Goal: Task Accomplishment & Management: Manage account settings

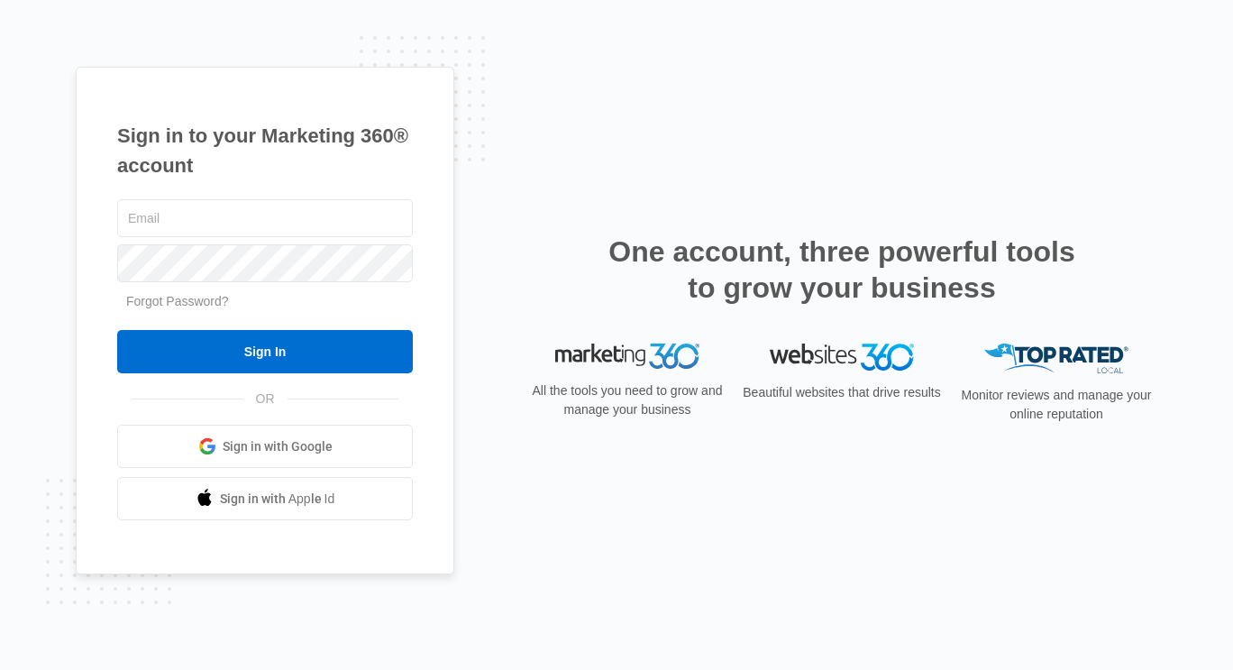
type input "[PERSON_NAME][EMAIL_ADDRESS][PERSON_NAME][DOMAIN_NAME]"
click at [581, 165] on div "Sign in to your Marketing 360® account jim.tafoya@briobuilders.com Forgot Passw…" at bounding box center [617, 335] width 1082 height 537
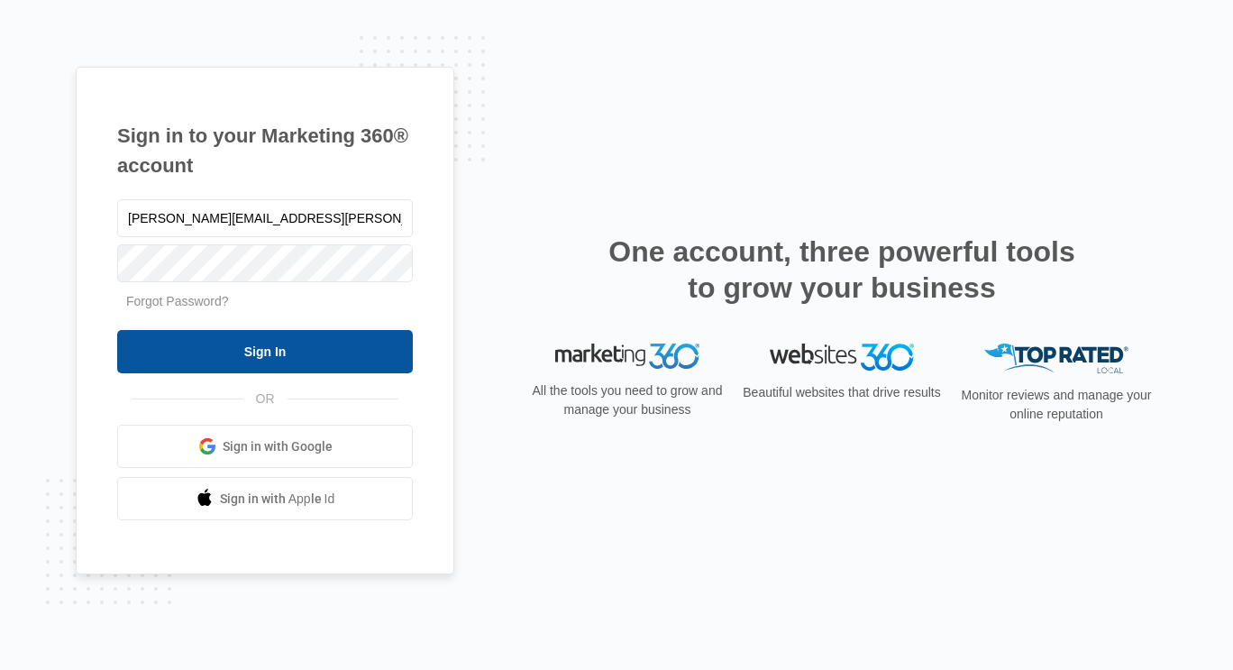
click at [292, 356] on input "Sign In" at bounding box center [265, 351] width 296 height 43
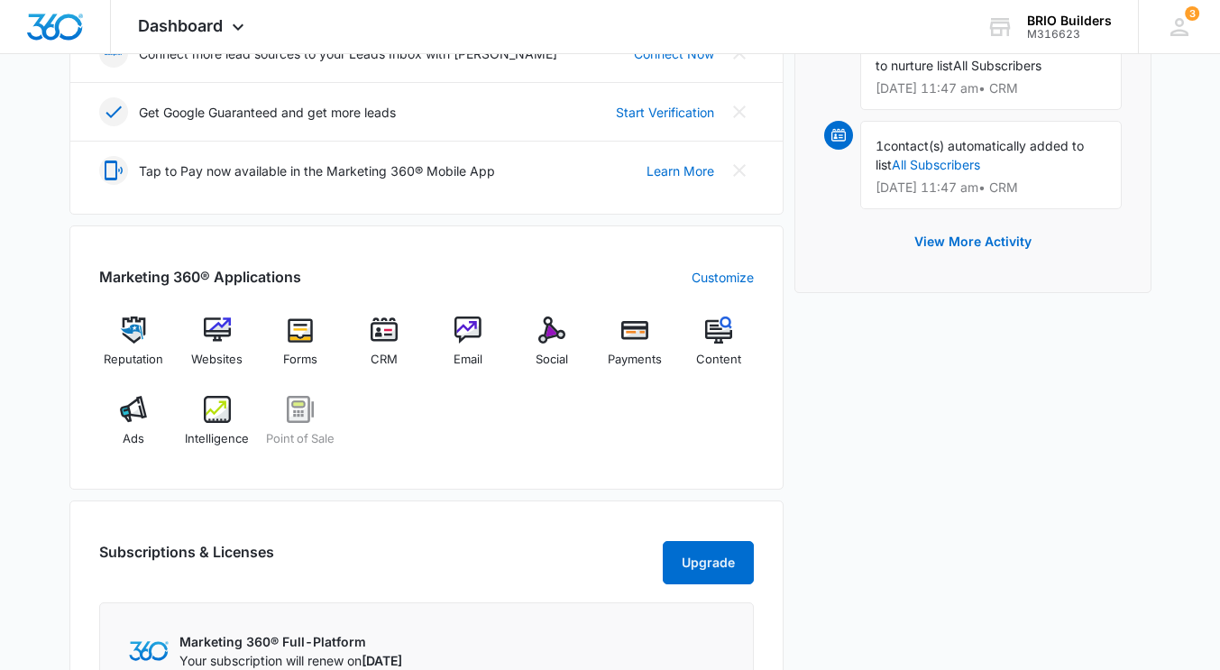
scroll to position [541, 0]
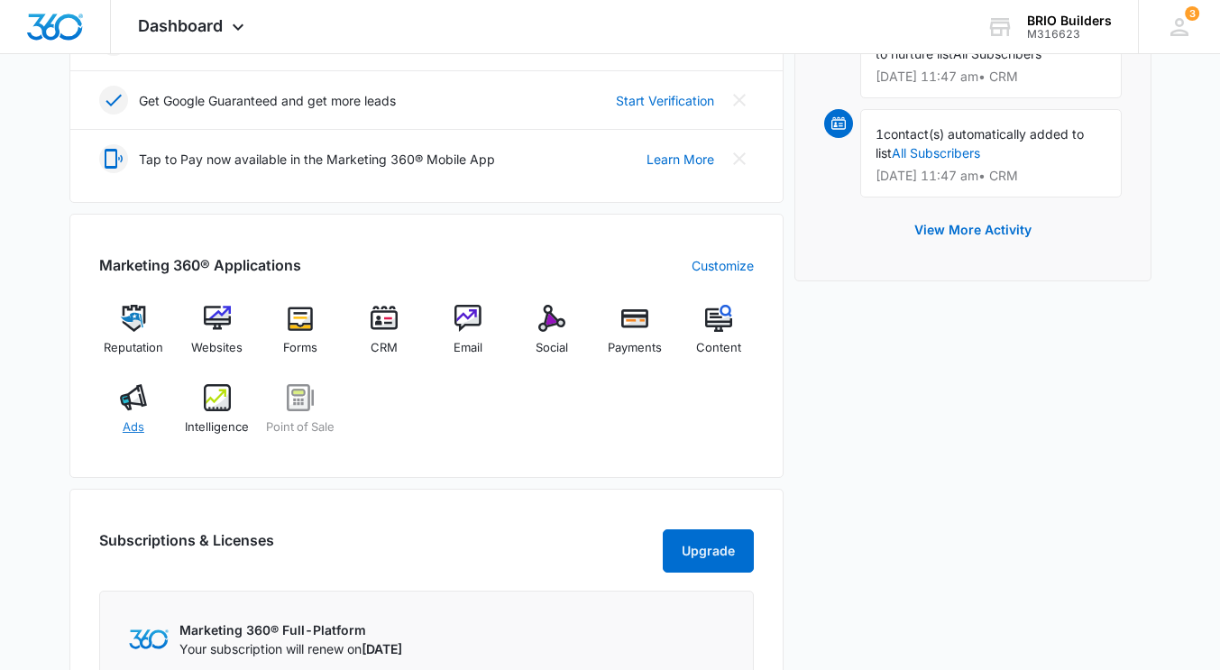
click at [144, 401] on img at bounding box center [133, 397] width 27 height 27
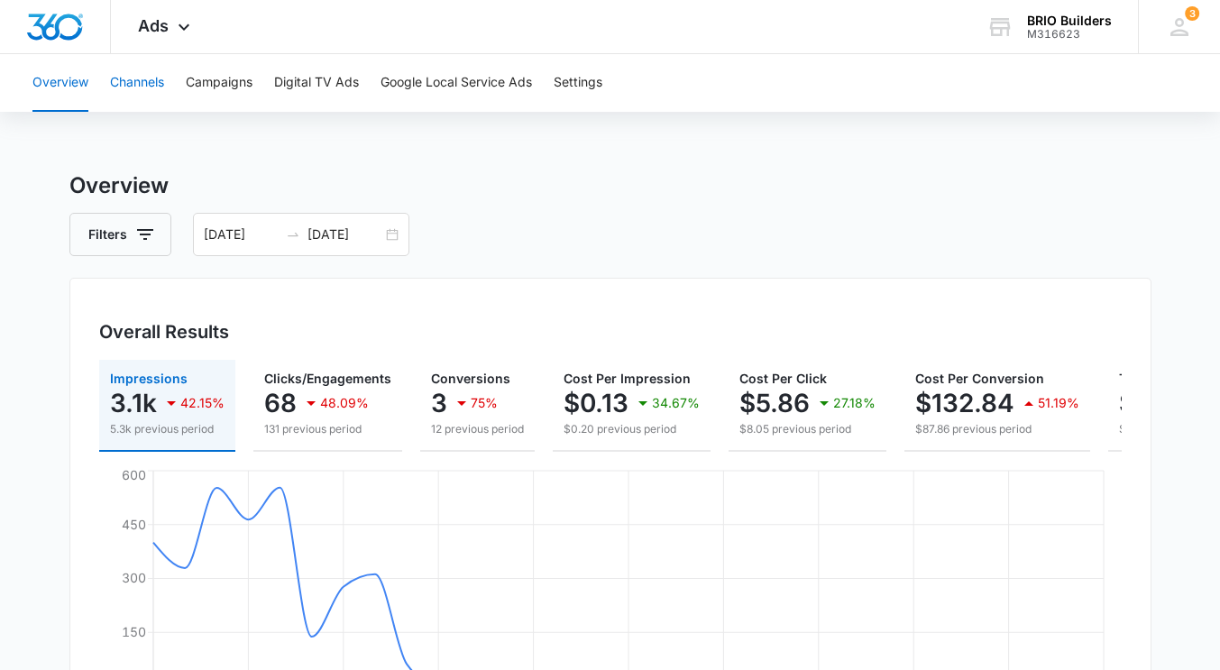
click at [146, 79] on button "Channels" at bounding box center [137, 83] width 54 height 58
click at [209, 83] on button "Campaigns" at bounding box center [219, 83] width 67 height 58
click at [336, 76] on button "Digital TV Ads" at bounding box center [316, 83] width 85 height 58
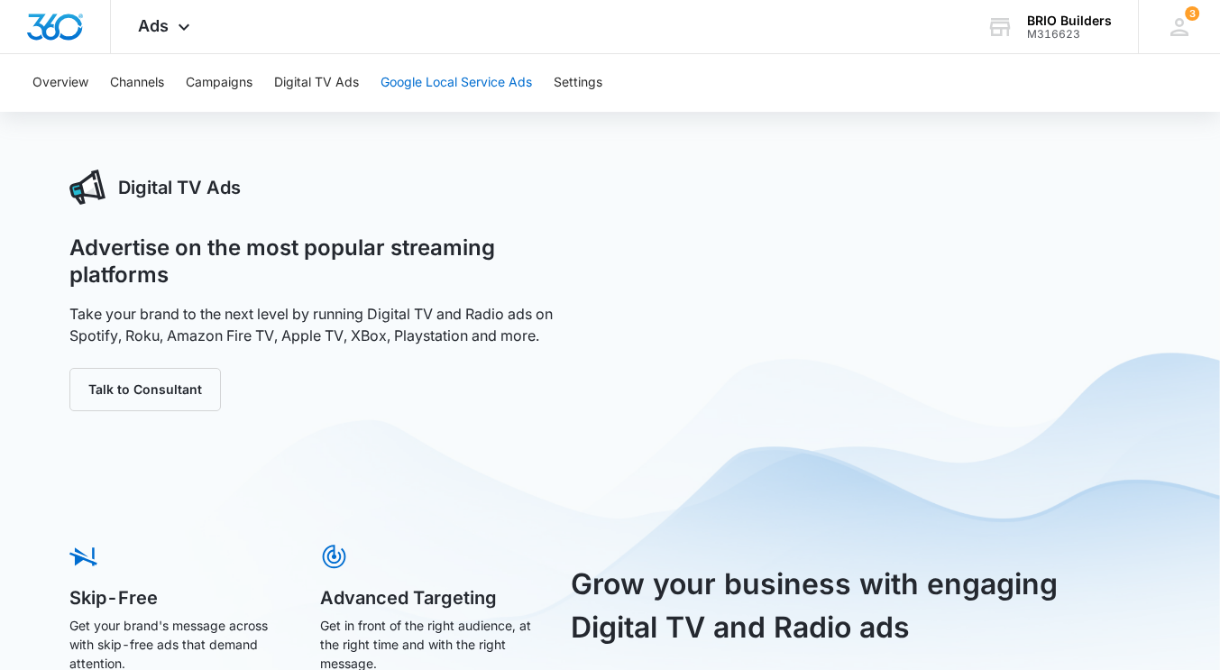
click at [480, 77] on button "Google Local Service Ads" at bounding box center [455, 83] width 151 height 58
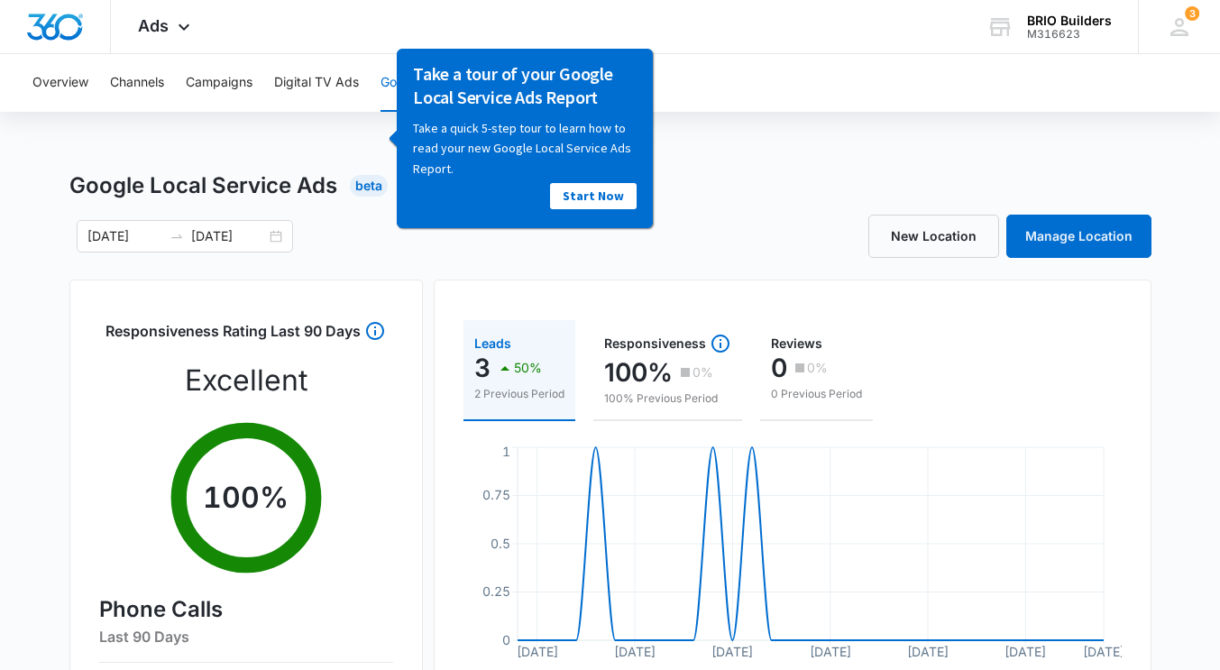
click at [767, 81] on div "Overview Channels Campaigns Digital TV Ads Google Local Service Ads Settings" at bounding box center [610, 83] width 1176 height 58
click at [751, 72] on div "Overview Channels Campaigns Digital TV Ads Google Local Service Ads Settings" at bounding box center [610, 83] width 1176 height 58
click at [432, 270] on div "Google Local Service Ads Beta [DATE] [DATE] New Location Manage Location Respon…" at bounding box center [610, 638] width 1082 height 938
click at [812, 80] on div "Overview Channels Campaigns Digital TV Ads Google Local Service Ads Settings" at bounding box center [610, 83] width 1176 height 58
click at [1072, 235] on link "Manage Location" at bounding box center [1078, 236] width 145 height 43
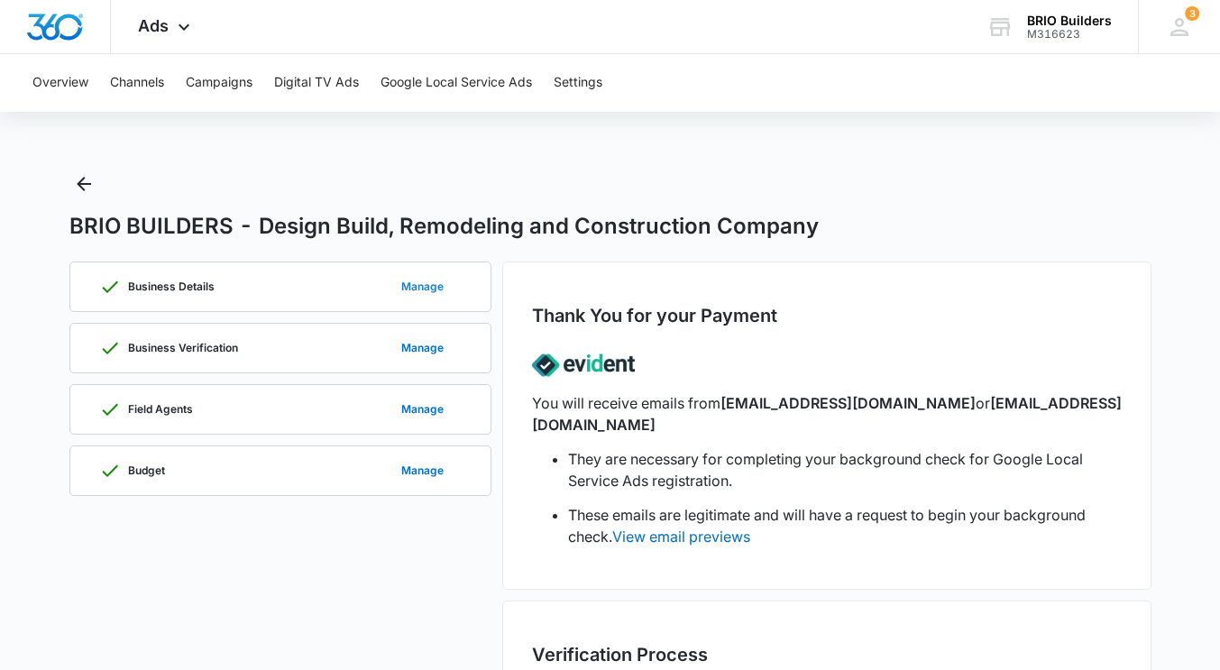
click at [409, 287] on button "Manage" at bounding box center [422, 286] width 78 height 43
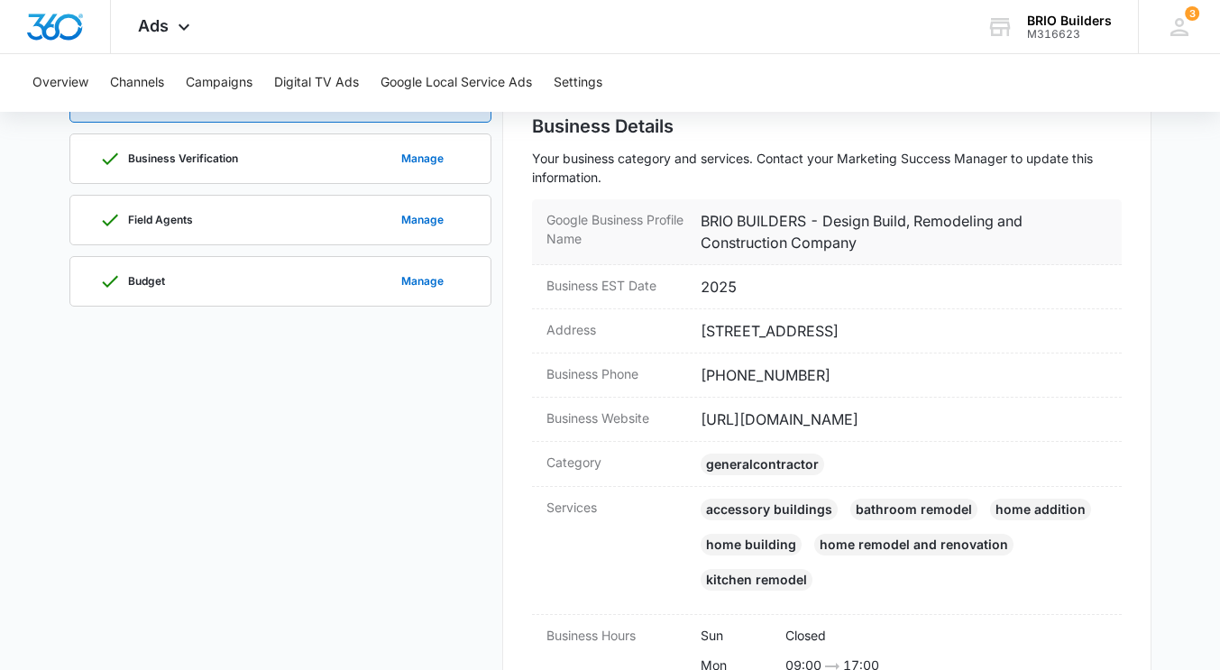
scroll to position [270, 0]
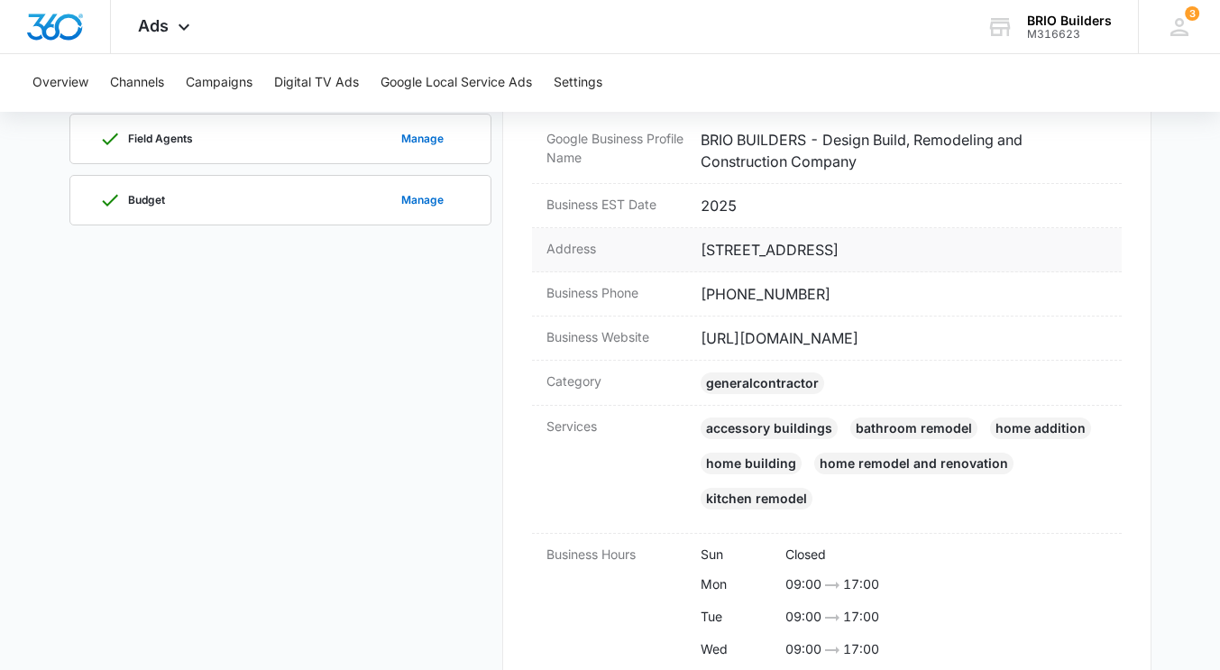
drag, startPoint x: 733, startPoint y: 211, endPoint x: 807, endPoint y: 234, distance: 77.5
click at [733, 209] on dd "2025" at bounding box center [903, 206] width 407 height 22
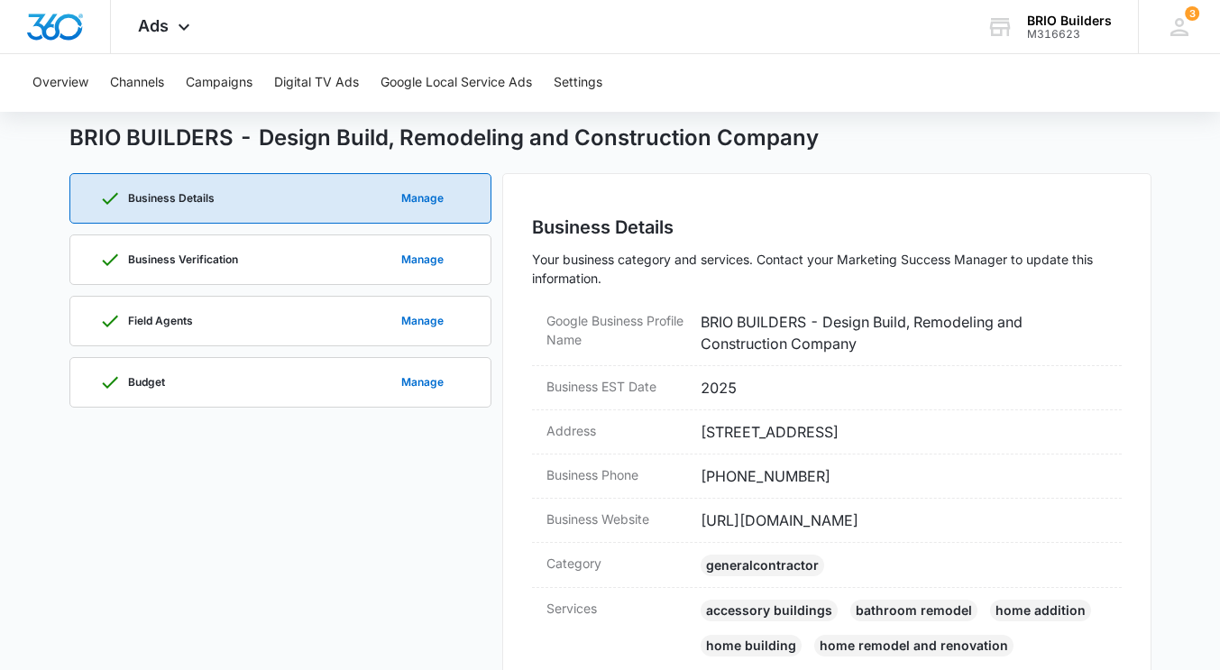
scroll to position [0, 0]
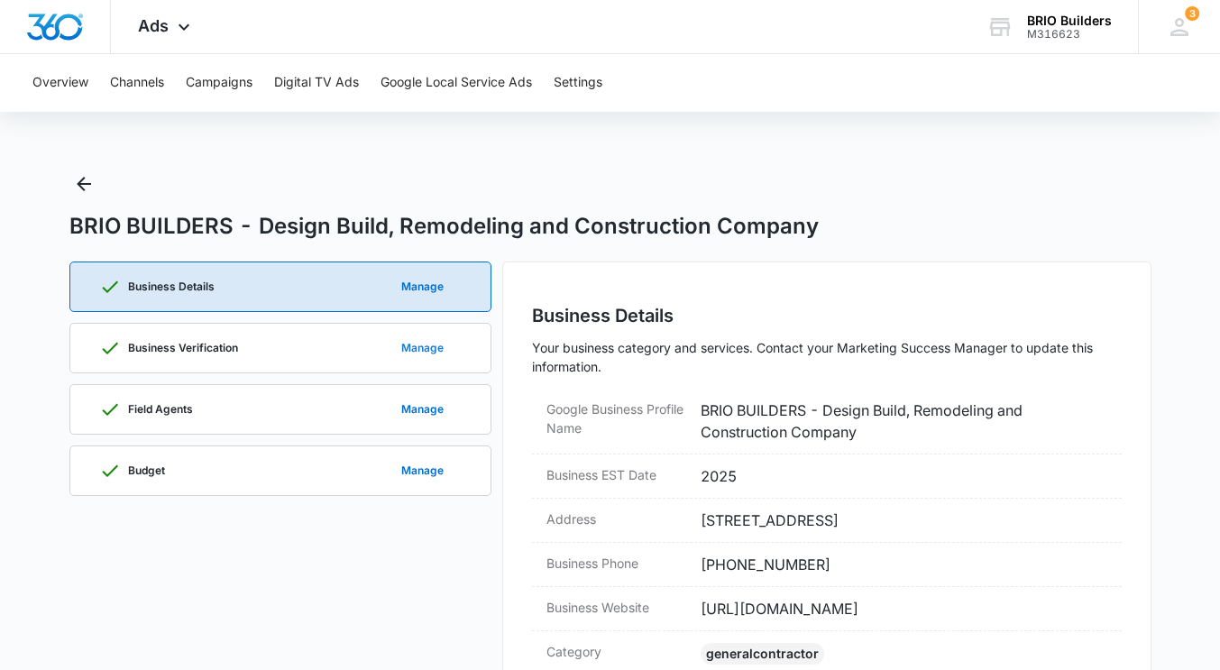
click at [425, 342] on button "Manage" at bounding box center [422, 347] width 78 height 43
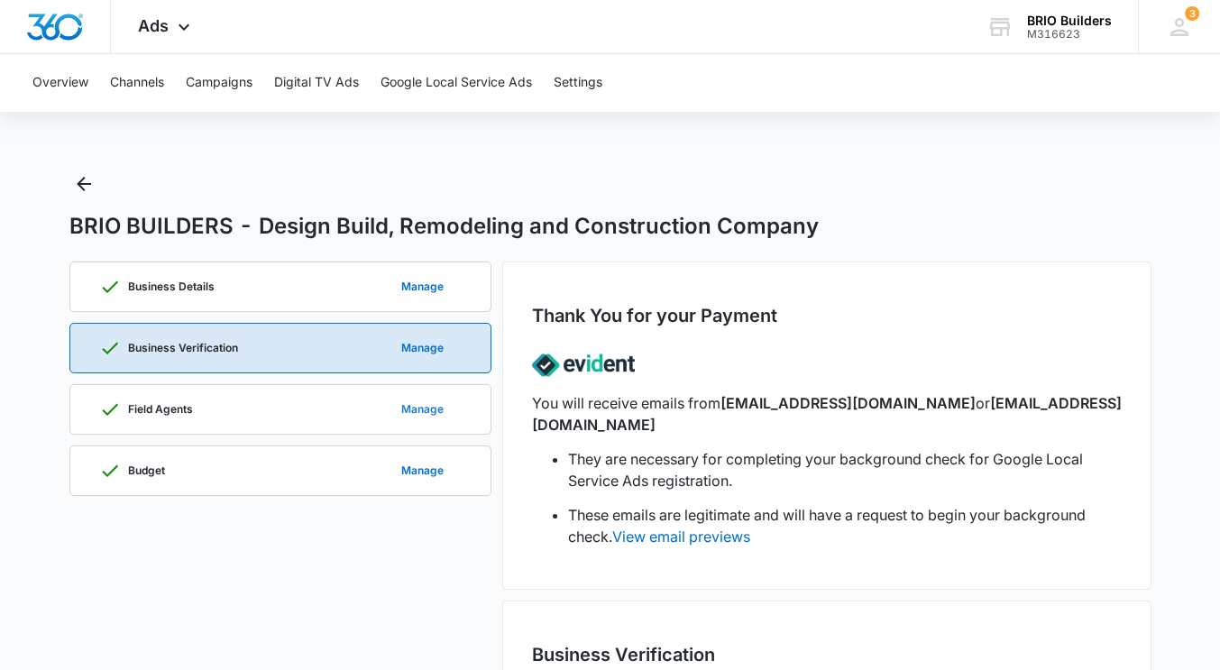
click at [428, 402] on button "Manage" at bounding box center [422, 409] width 78 height 43
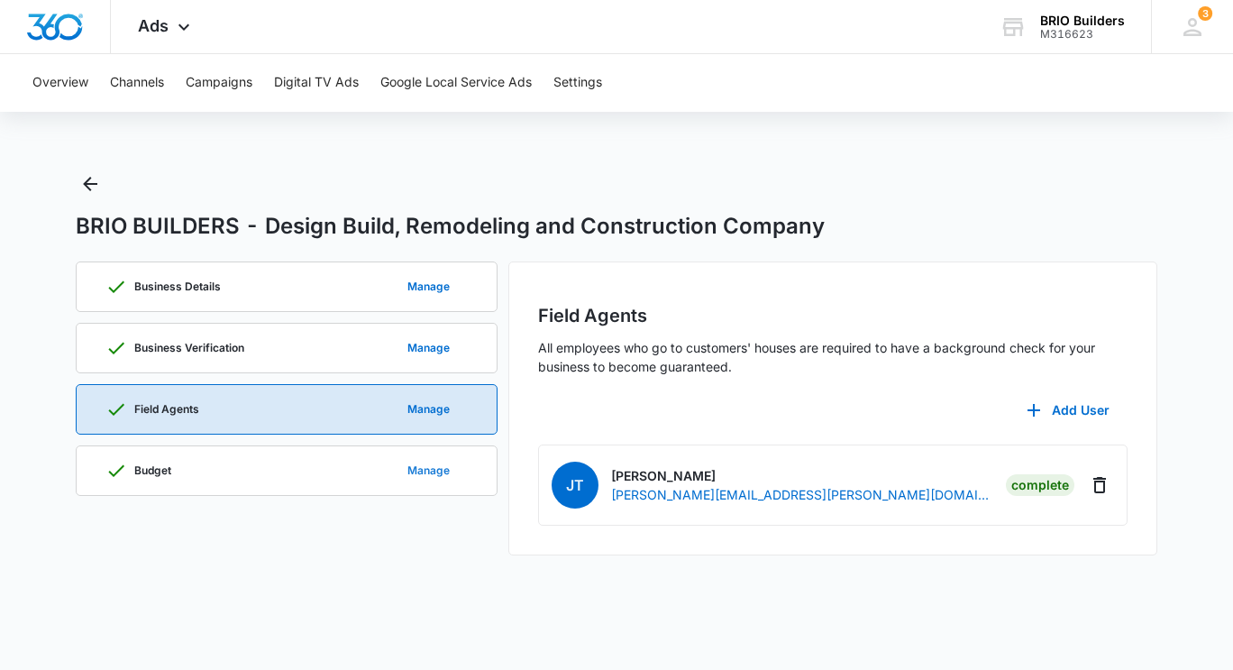
click at [443, 471] on button "Manage" at bounding box center [428, 470] width 78 height 43
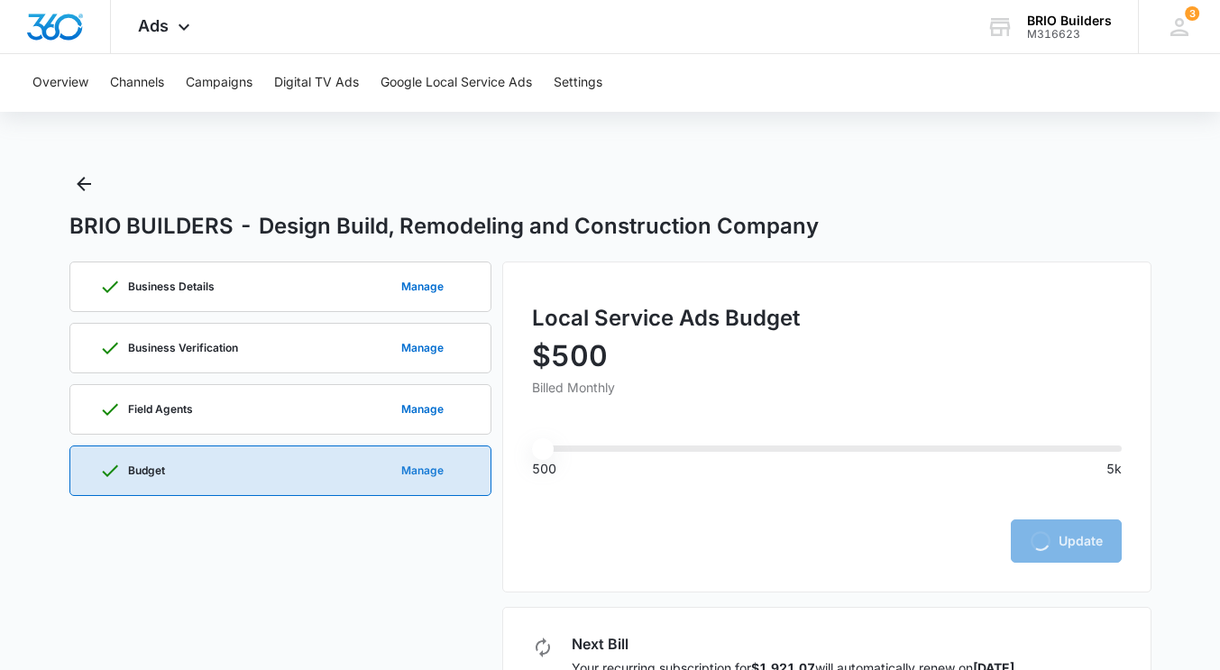
type input "500"
click at [1185, 23] on icon at bounding box center [1179, 27] width 27 height 27
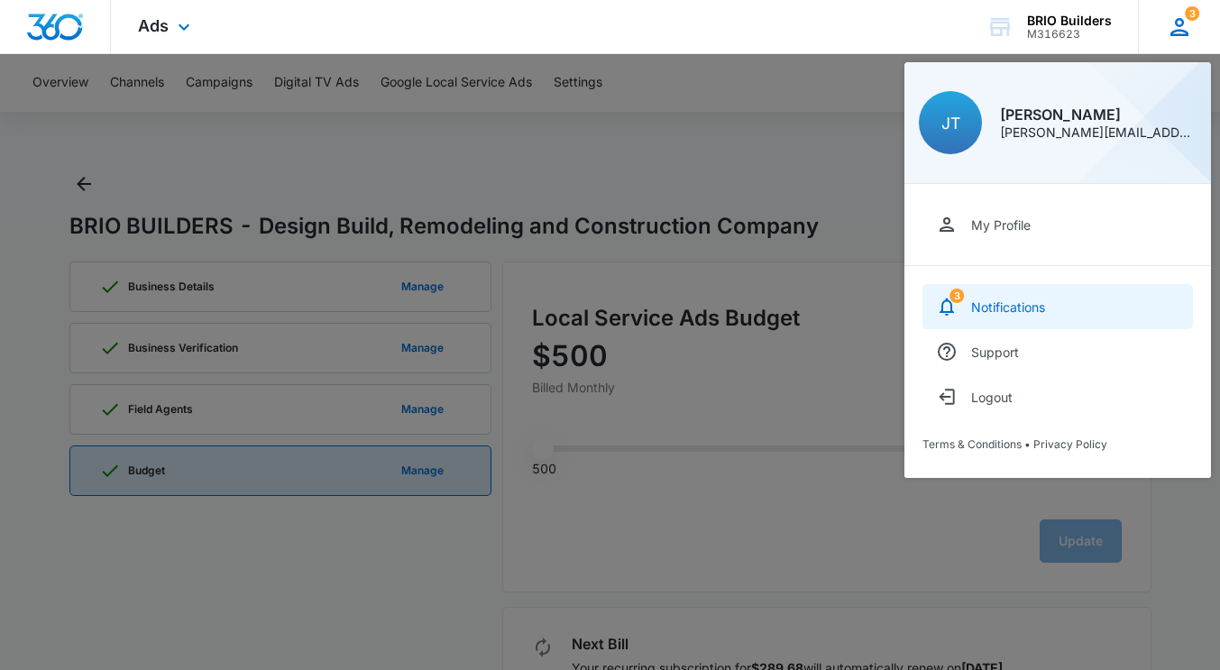
click at [1002, 300] on div "Notifications" at bounding box center [1008, 306] width 74 height 15
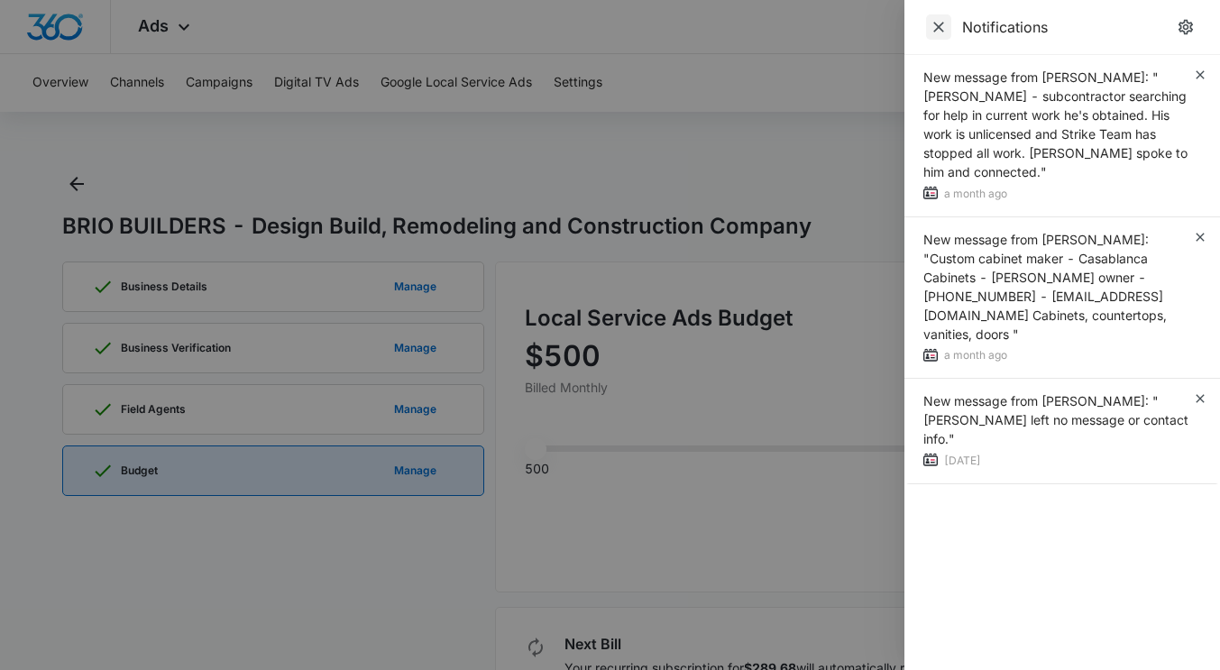
click at [938, 25] on icon "Close" at bounding box center [938, 27] width 11 height 11
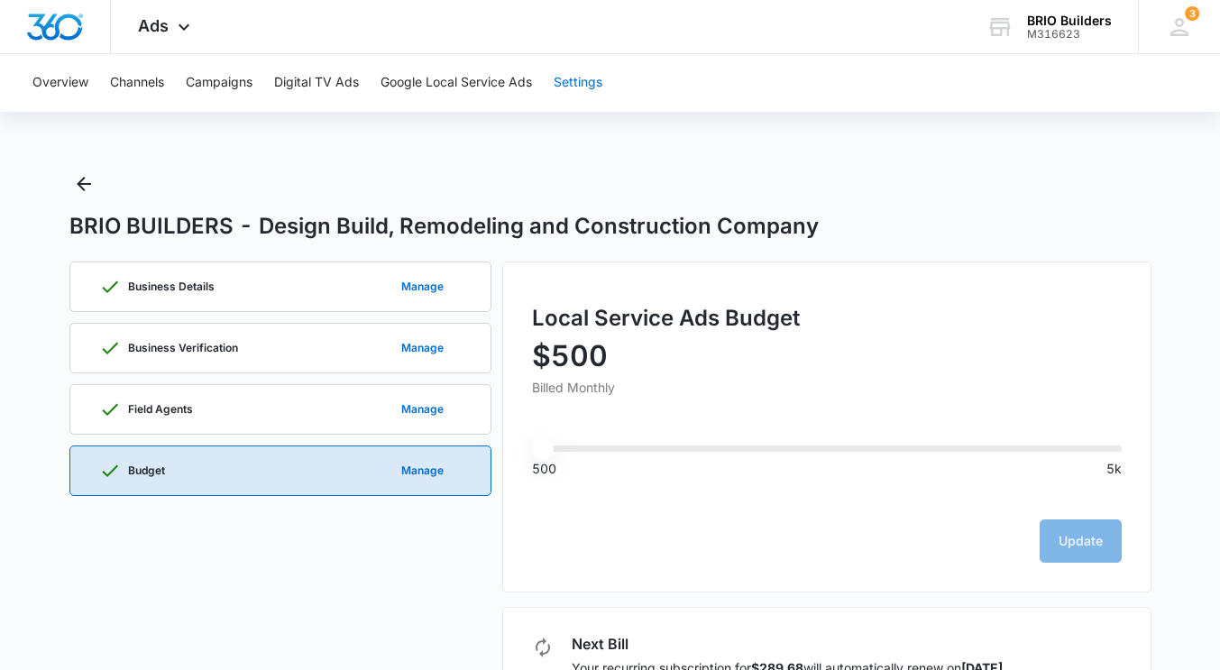
click at [592, 83] on button "Settings" at bounding box center [577, 83] width 49 height 58
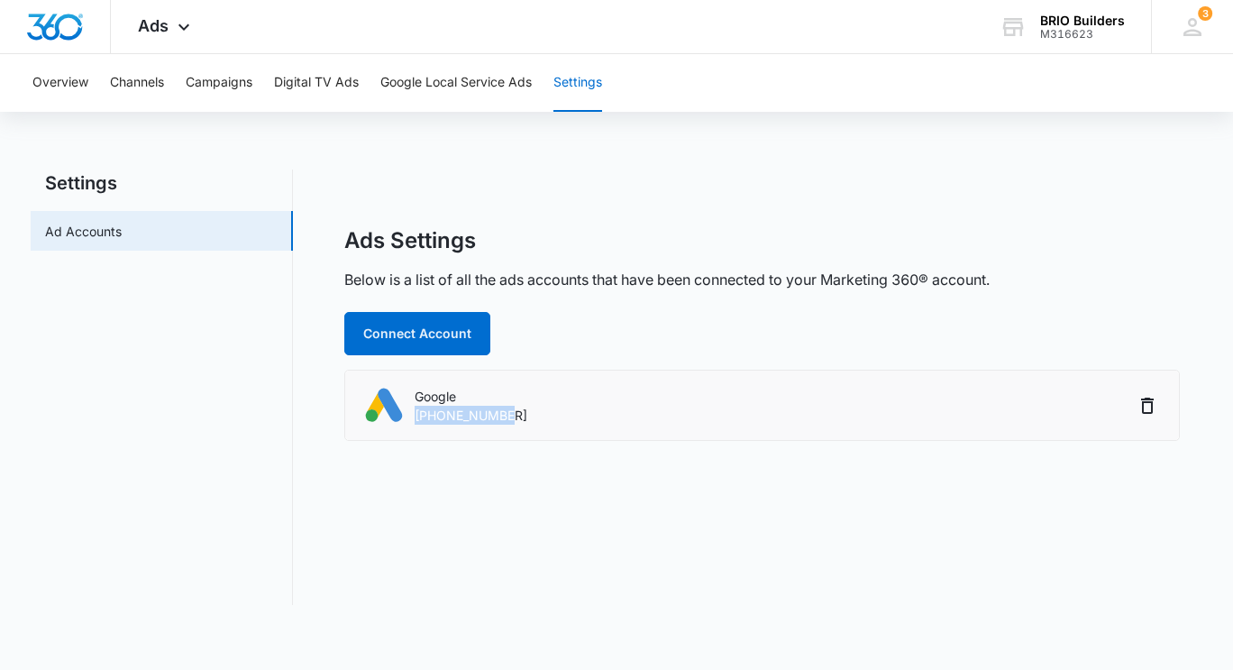
drag, startPoint x: 515, startPoint y: 413, endPoint x: 417, endPoint y: 416, distance: 97.4
click at [417, 416] on div "Google [PHONE_NUMBER]" at bounding box center [748, 405] width 771 height 41
click at [495, 499] on div "Ads Settings Below is a list of all the ads accounts that have been connected t…" at bounding box center [762, 386] width 881 height 435
click at [508, 84] on button "Google Local Service Ads" at bounding box center [455, 83] width 151 height 58
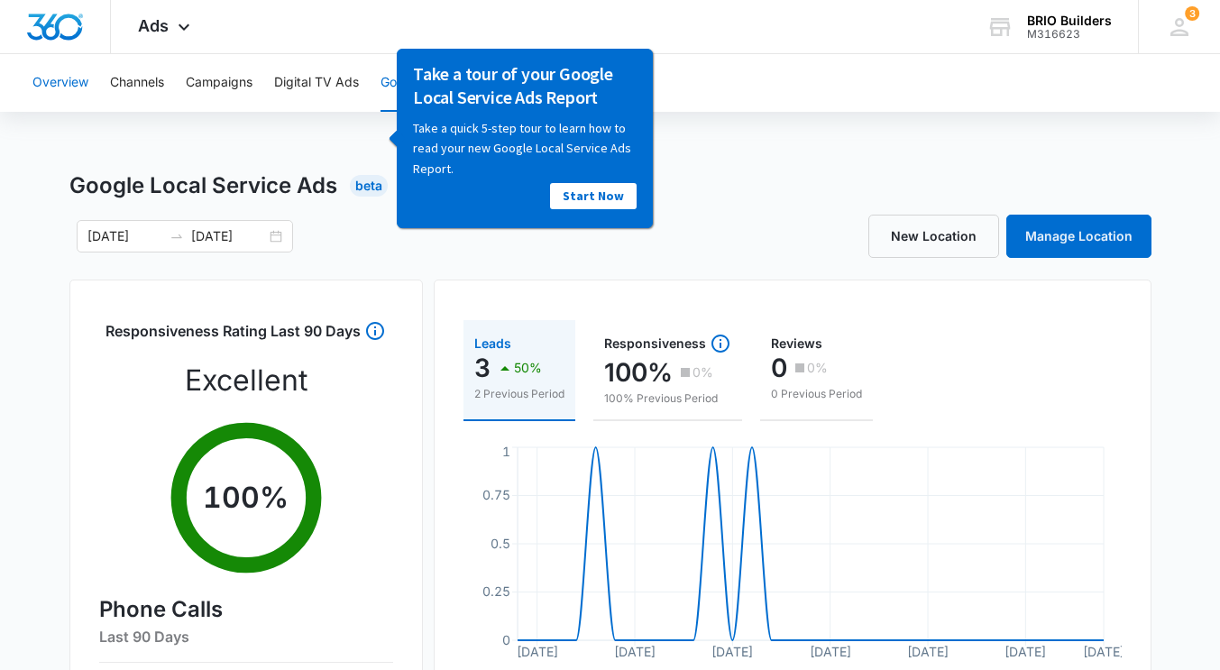
click at [64, 80] on button "Overview" at bounding box center [60, 83] width 56 height 58
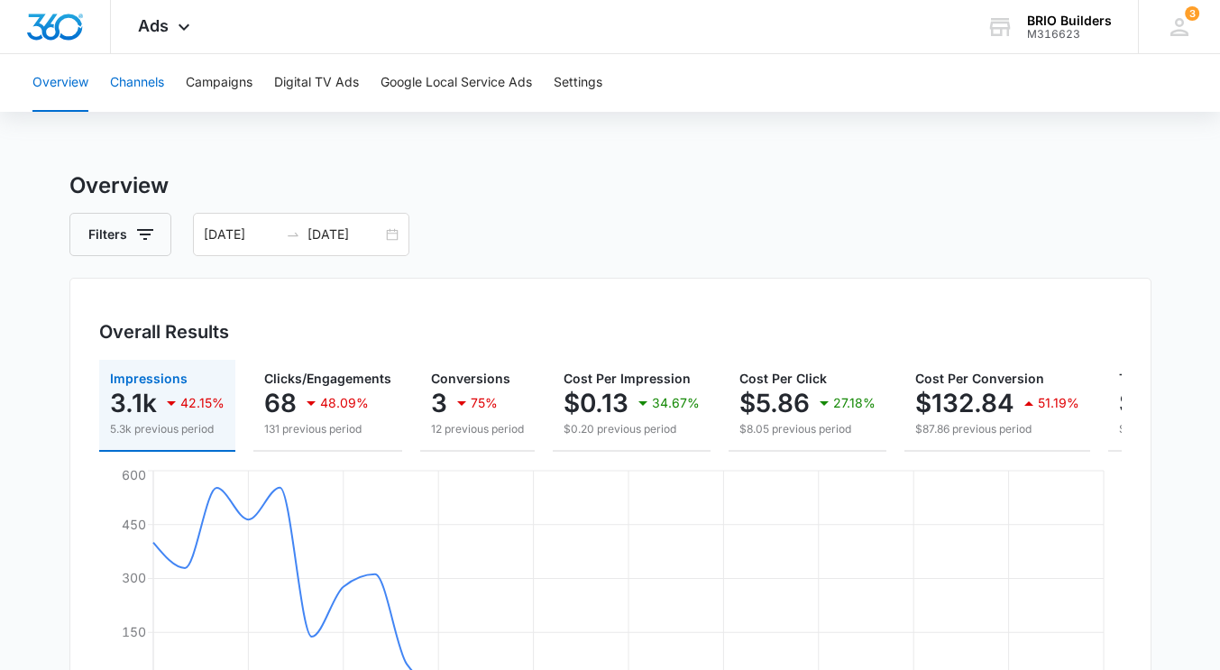
click at [133, 72] on button "Channels" at bounding box center [137, 83] width 54 height 58
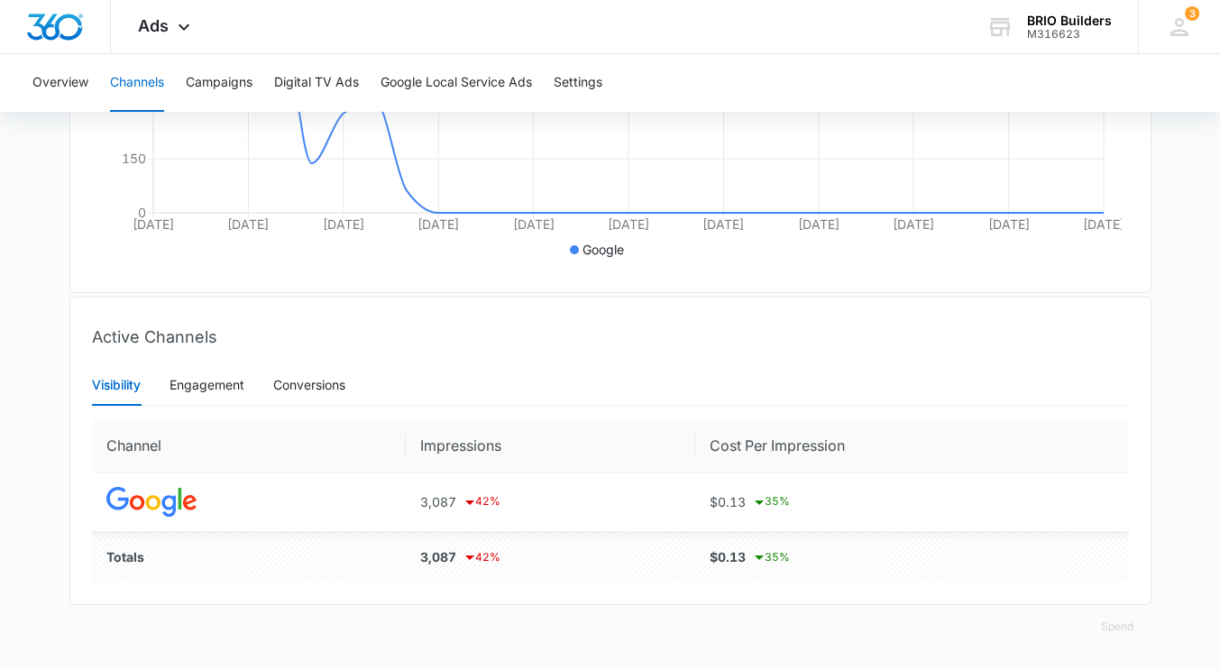
scroll to position [487, 0]
click at [215, 380] on div "Engagement" at bounding box center [206, 385] width 75 height 20
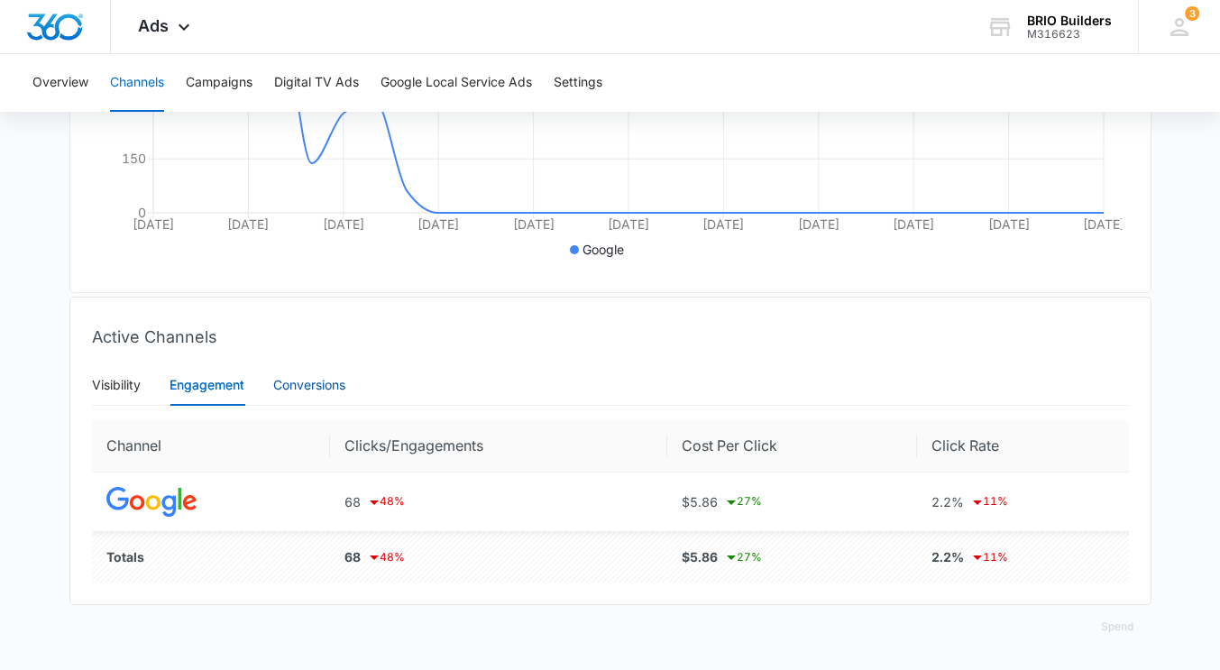
click at [333, 381] on div "Conversions" at bounding box center [309, 385] width 72 height 20
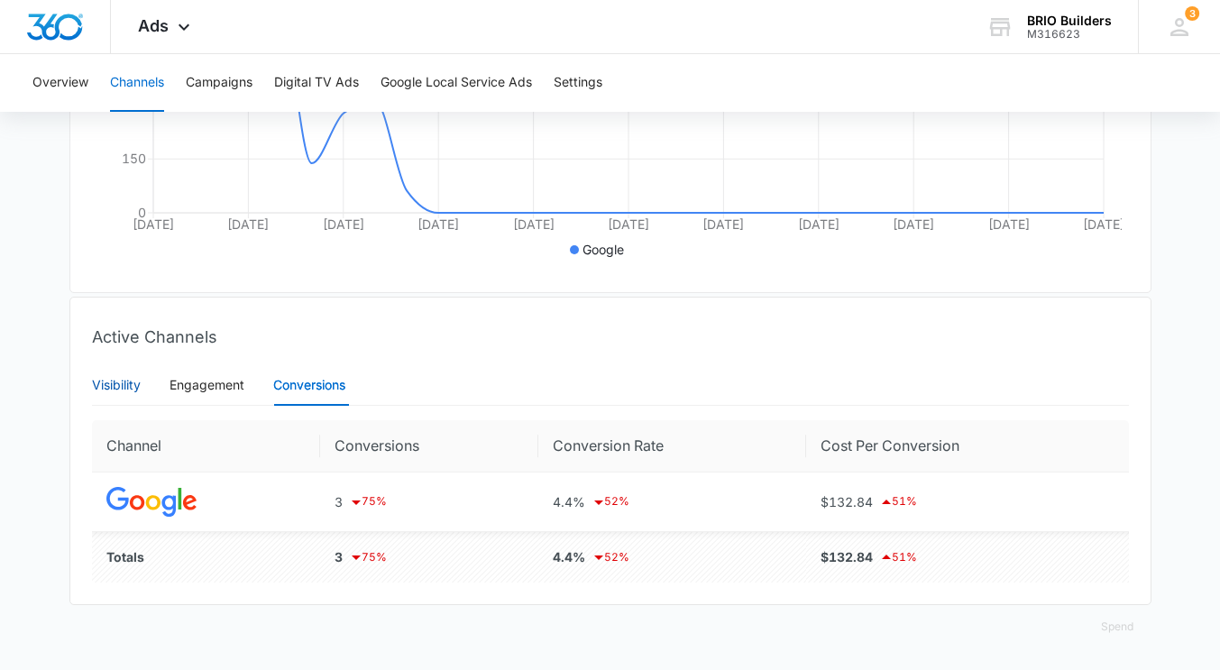
click at [127, 379] on div "Visibility" at bounding box center [116, 385] width 49 height 20
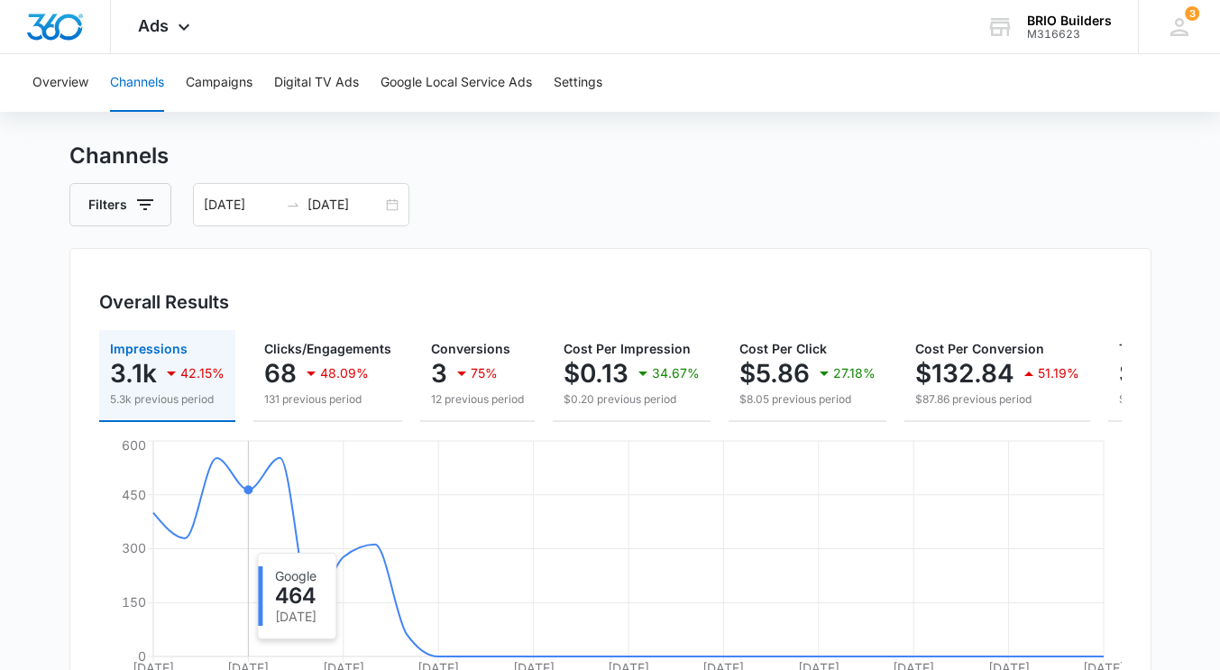
scroll to position [0, 0]
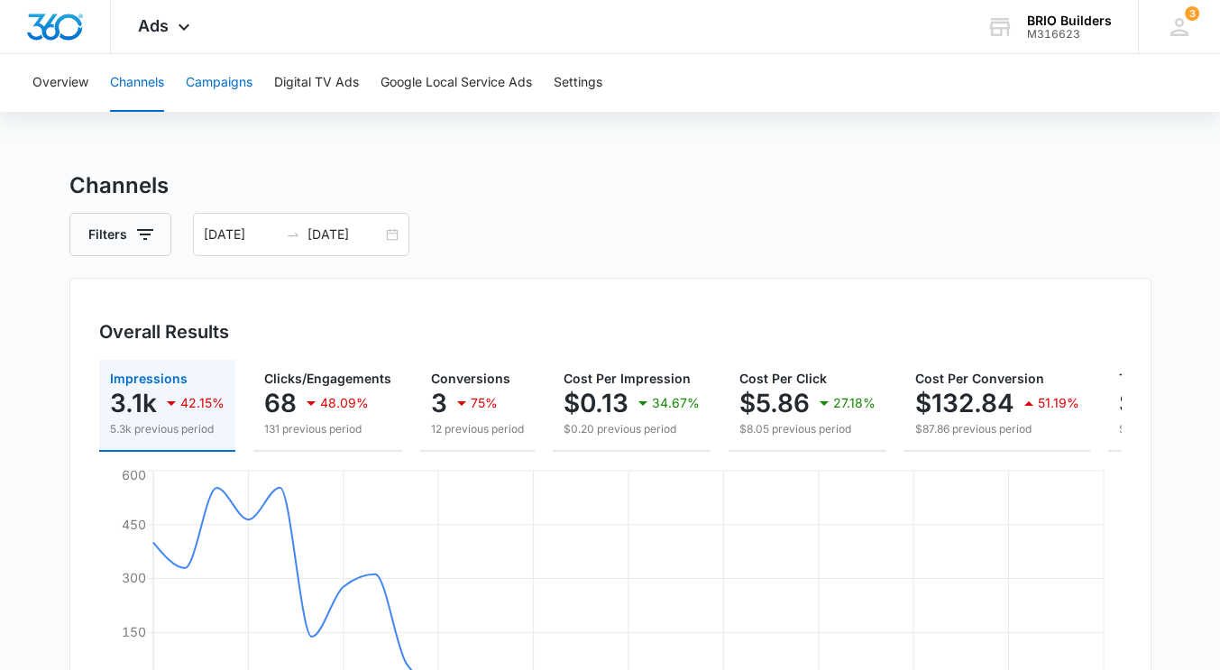
click at [215, 78] on button "Campaigns" at bounding box center [219, 83] width 67 height 58
click at [432, 79] on button "Google Local Service Ads" at bounding box center [455, 83] width 151 height 58
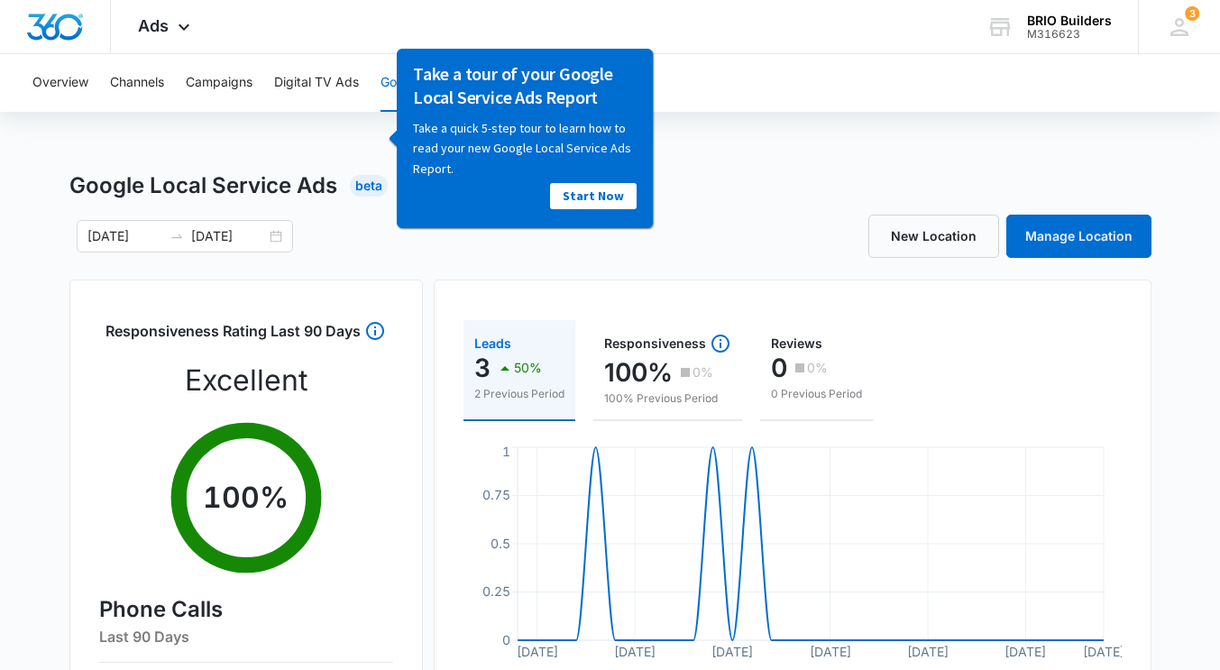
click at [720, 91] on div "Overview Channels Campaigns Digital TV Ads Google Local Service Ads Settings" at bounding box center [610, 83] width 1176 height 58
click at [731, 169] on div "Google Local Service Ads Beta" at bounding box center [610, 185] width 1082 height 32
click at [327, 78] on button "Digital TV Ads" at bounding box center [316, 83] width 85 height 58
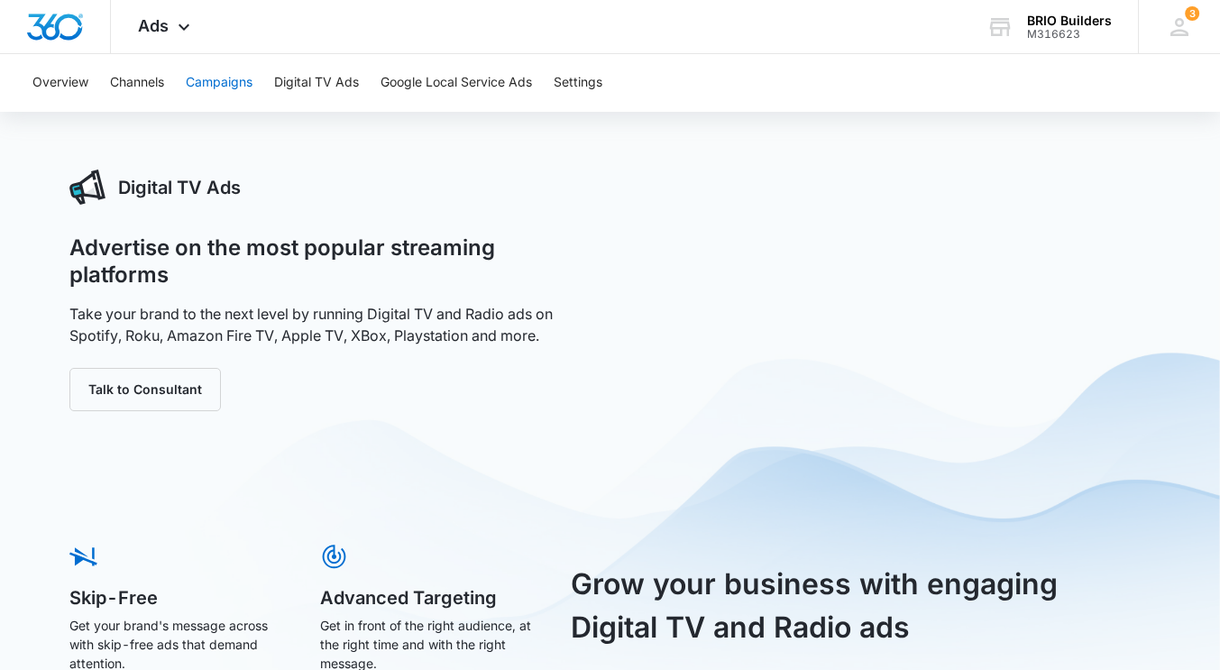
click at [244, 84] on button "Campaigns" at bounding box center [219, 83] width 67 height 58
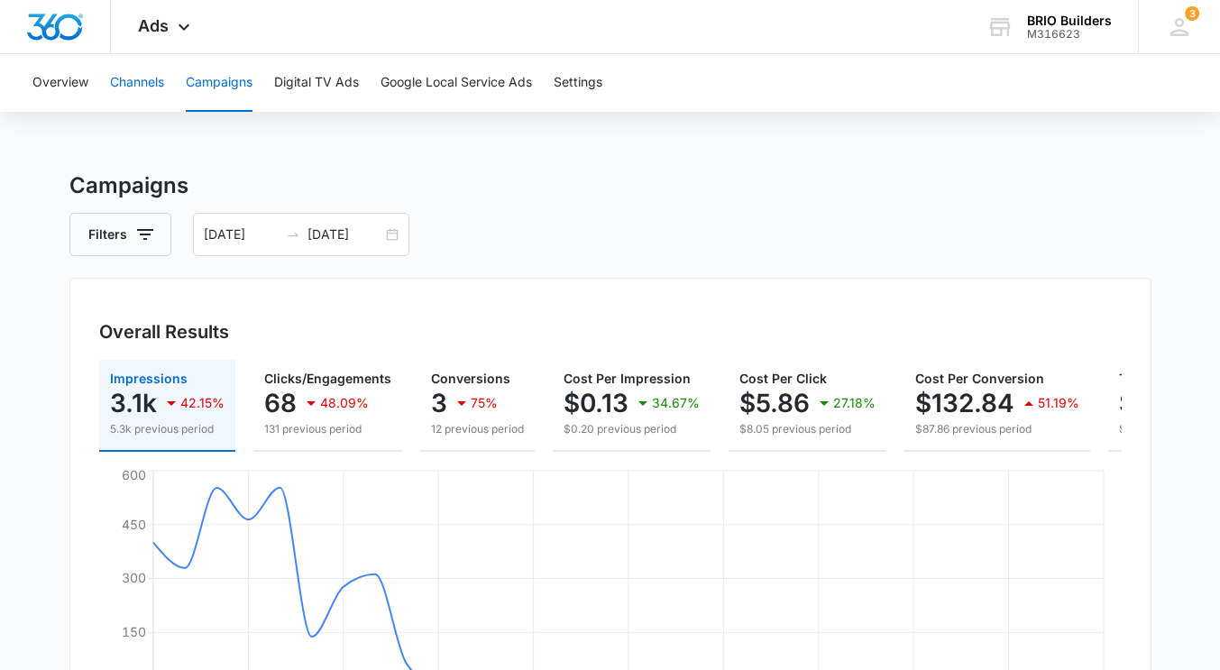
click at [159, 86] on button "Channels" at bounding box center [137, 83] width 54 height 58
click at [78, 81] on button "Overview" at bounding box center [60, 83] width 56 height 58
click at [146, 82] on button "Channels" at bounding box center [137, 83] width 54 height 58
click at [208, 83] on button "Campaigns" at bounding box center [219, 83] width 67 height 58
click at [297, 80] on button "Digital TV Ads" at bounding box center [316, 83] width 85 height 58
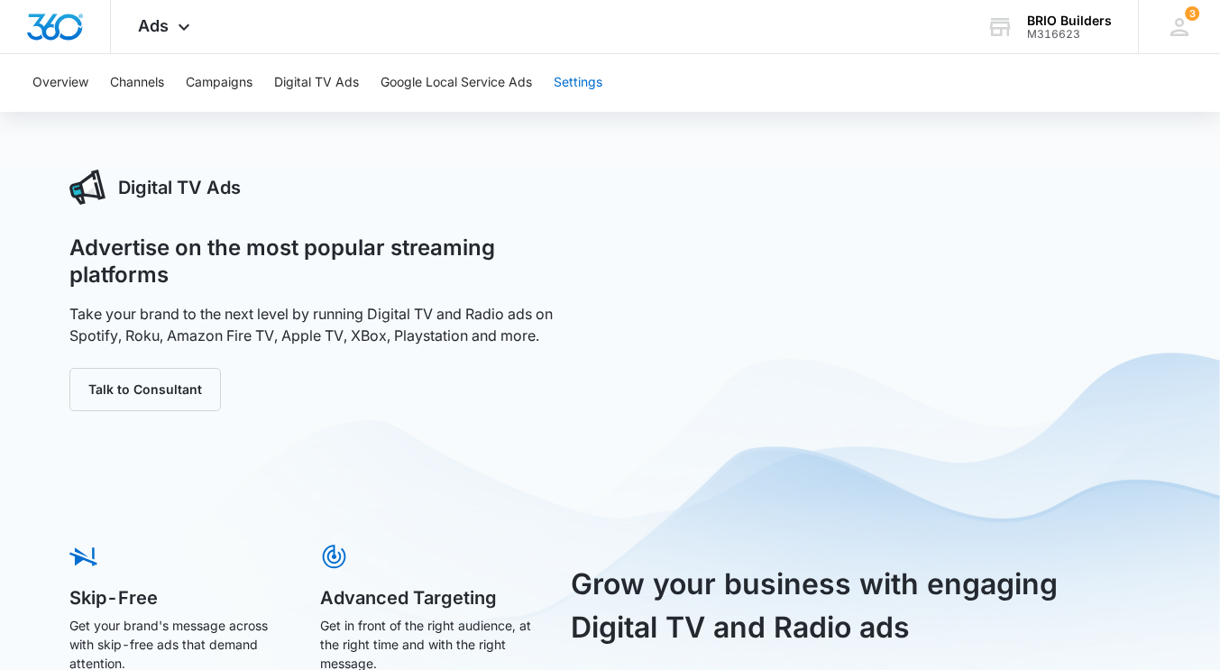
click at [588, 87] on button "Settings" at bounding box center [577, 83] width 49 height 58
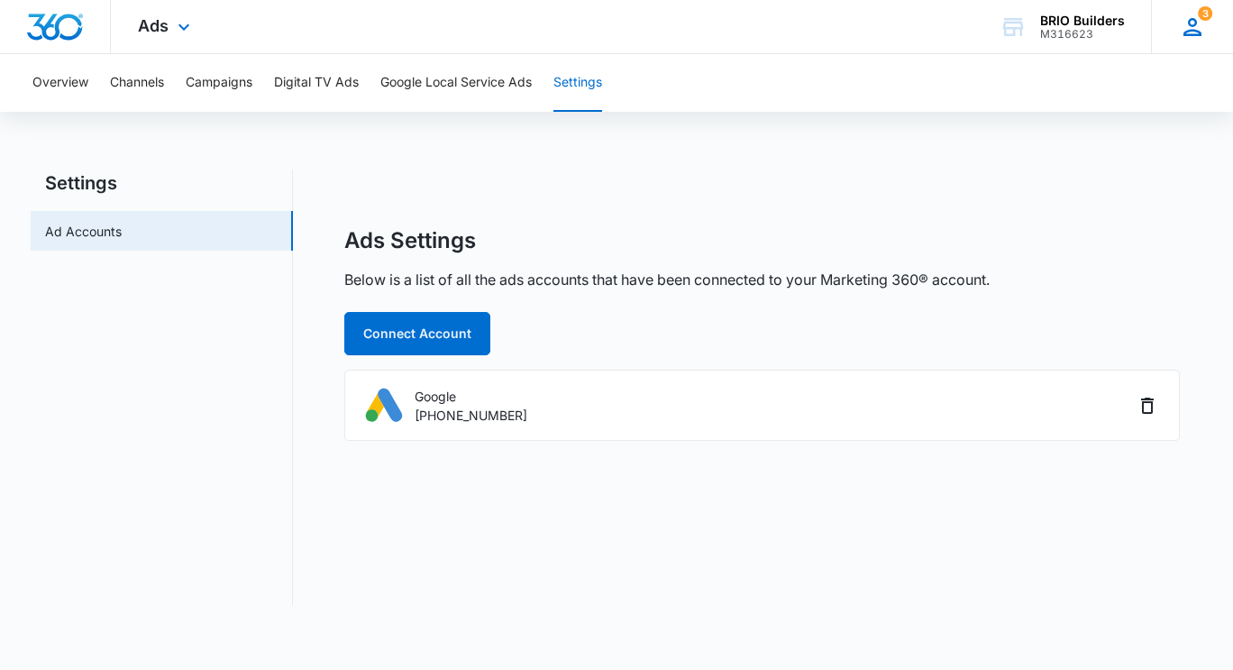
click at [1193, 25] on icon at bounding box center [1193, 27] width 18 height 18
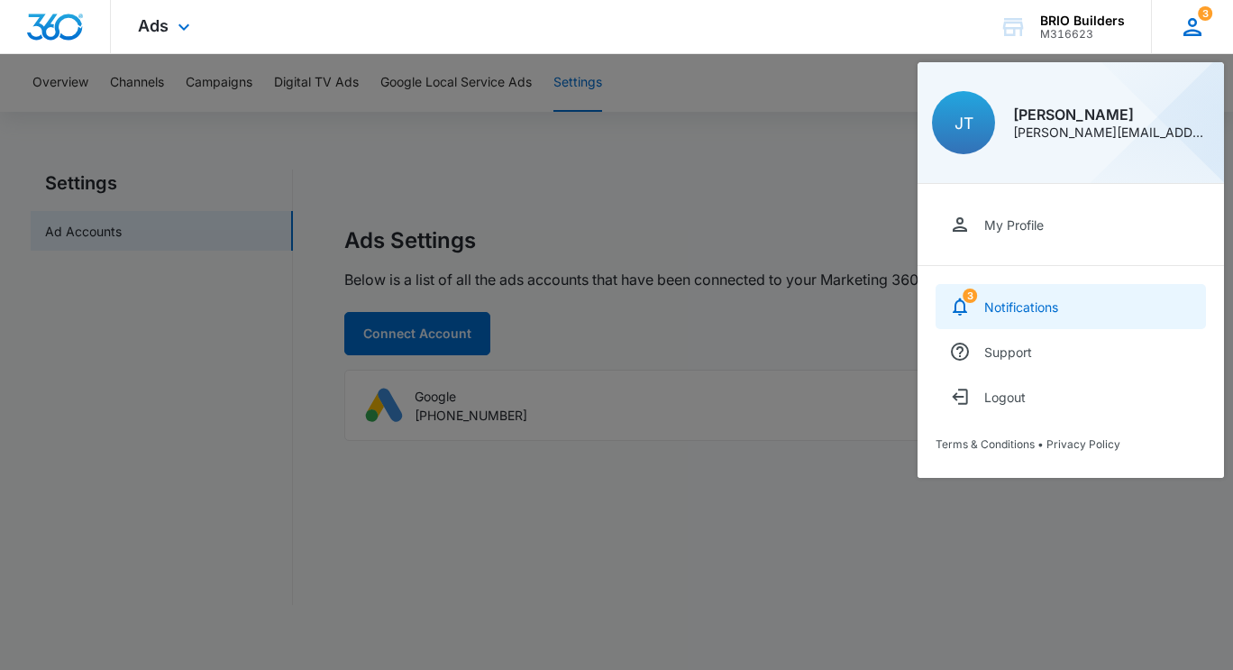
click at [1006, 296] on link "3 Notifications" at bounding box center [1071, 306] width 270 height 45
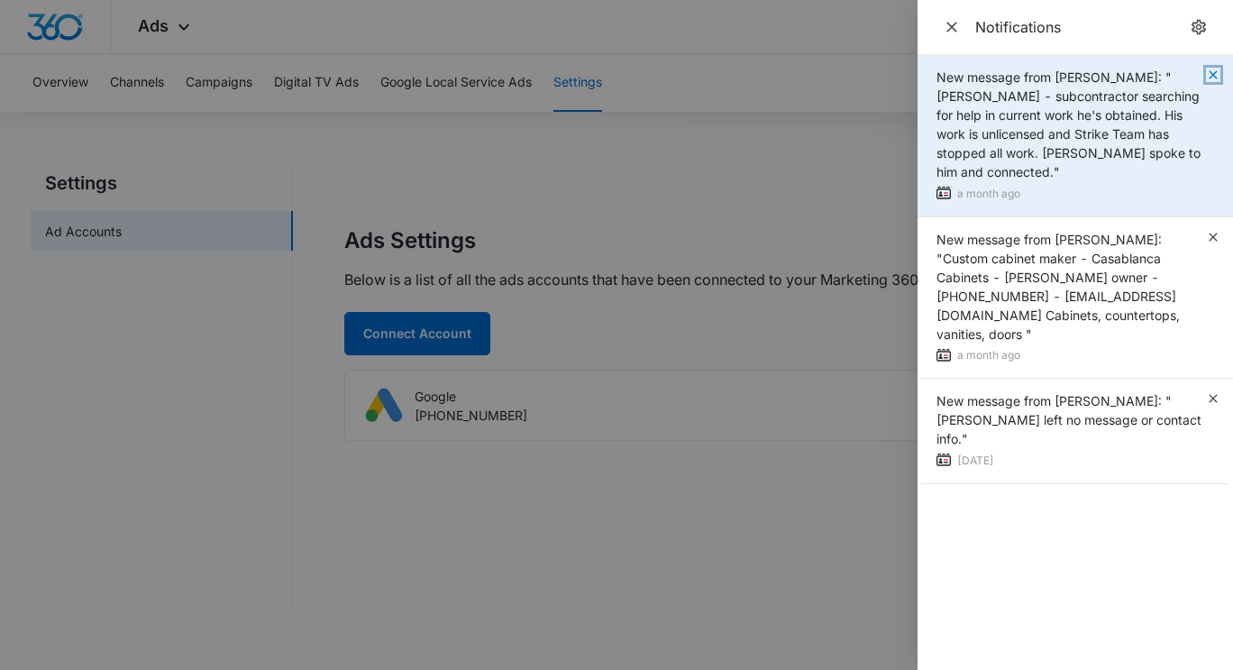
click at [1215, 78] on icon "button" at bounding box center [1213, 75] width 14 height 14
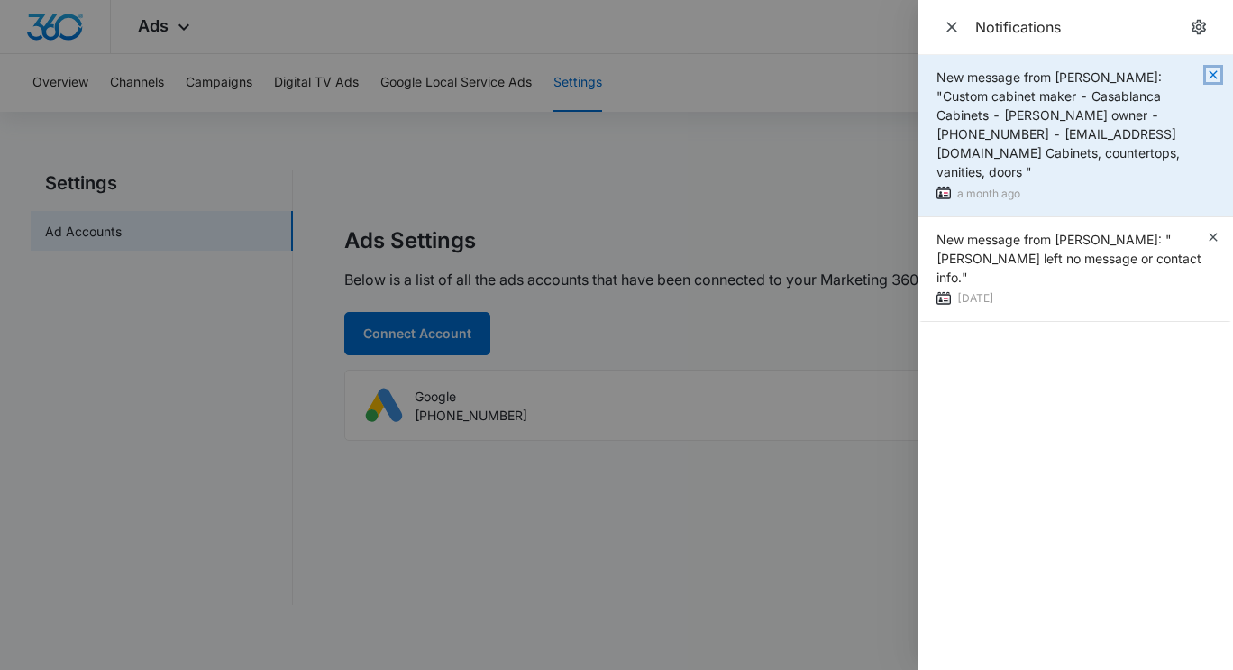
click at [1215, 77] on icon "button" at bounding box center [1213, 74] width 8 height 8
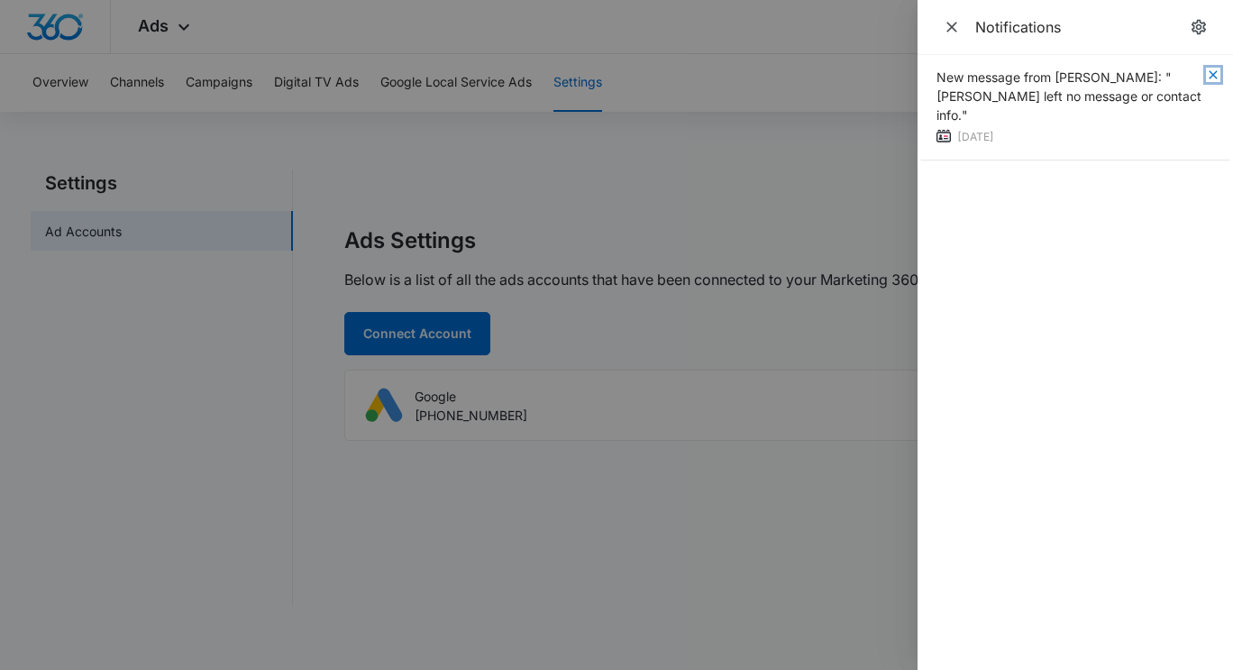
click at [1215, 78] on icon "button" at bounding box center [1213, 75] width 14 height 14
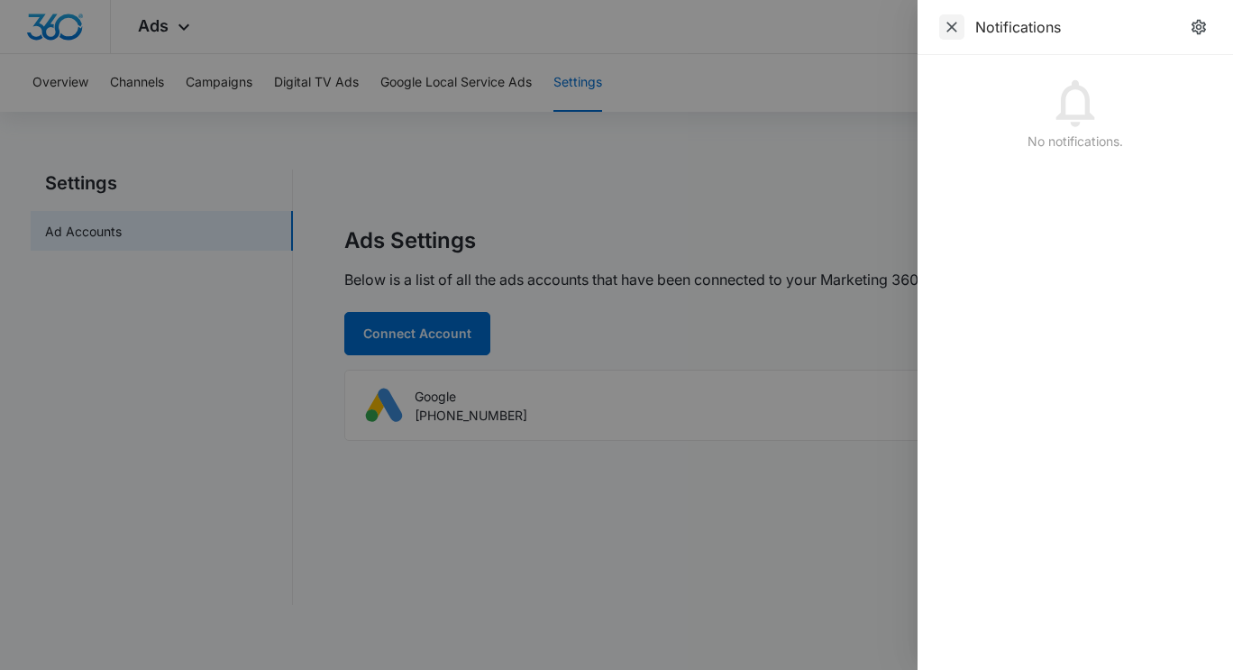
click at [953, 24] on icon "Close" at bounding box center [952, 27] width 18 height 18
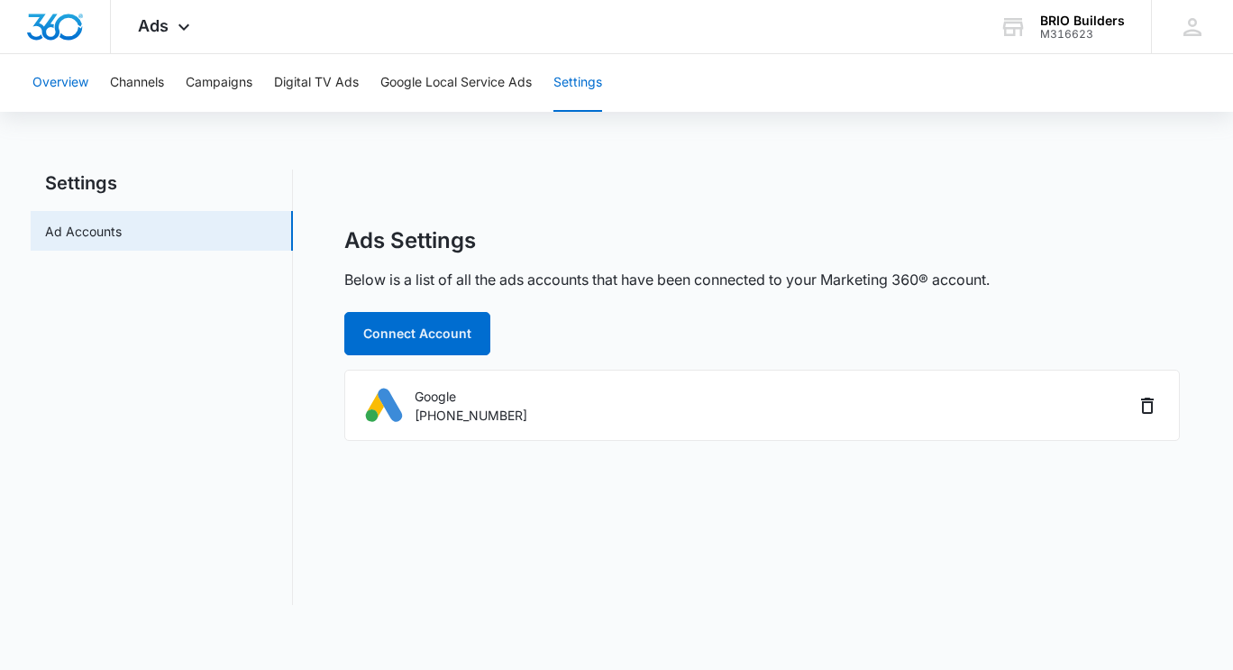
click at [74, 81] on button "Overview" at bounding box center [60, 83] width 56 height 58
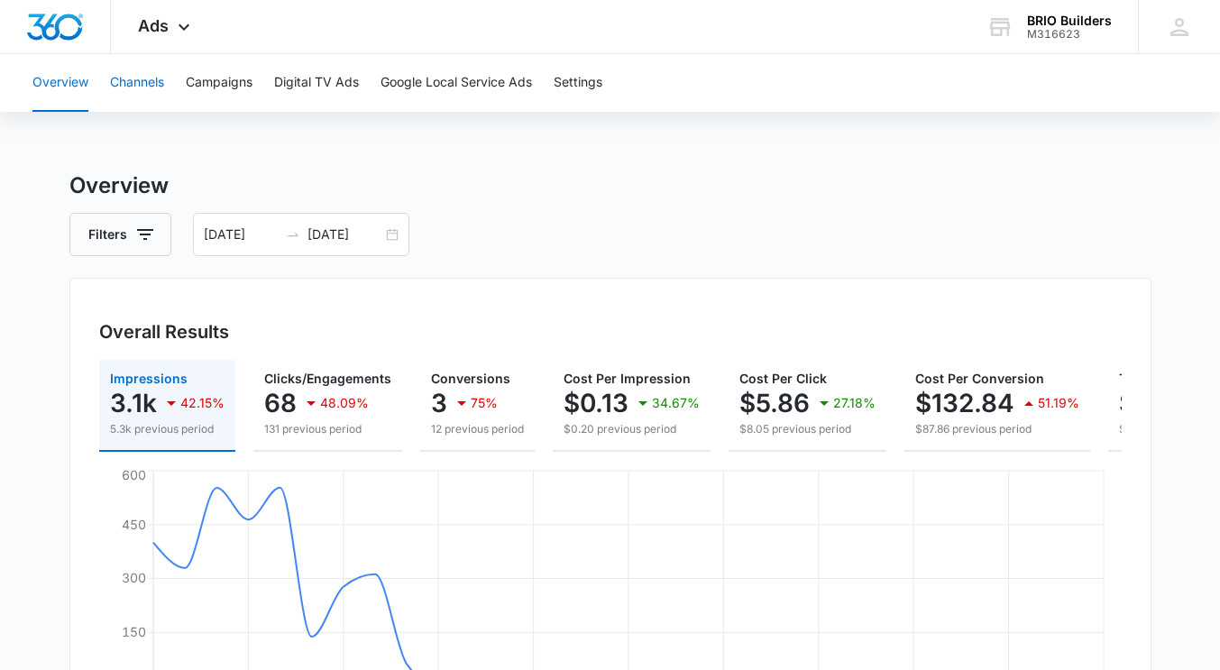
click at [136, 77] on button "Channels" at bounding box center [137, 83] width 54 height 58
click at [241, 79] on button "Campaigns" at bounding box center [219, 83] width 67 height 58
click at [394, 233] on div "[DATE] [DATE]" at bounding box center [301, 234] width 216 height 43
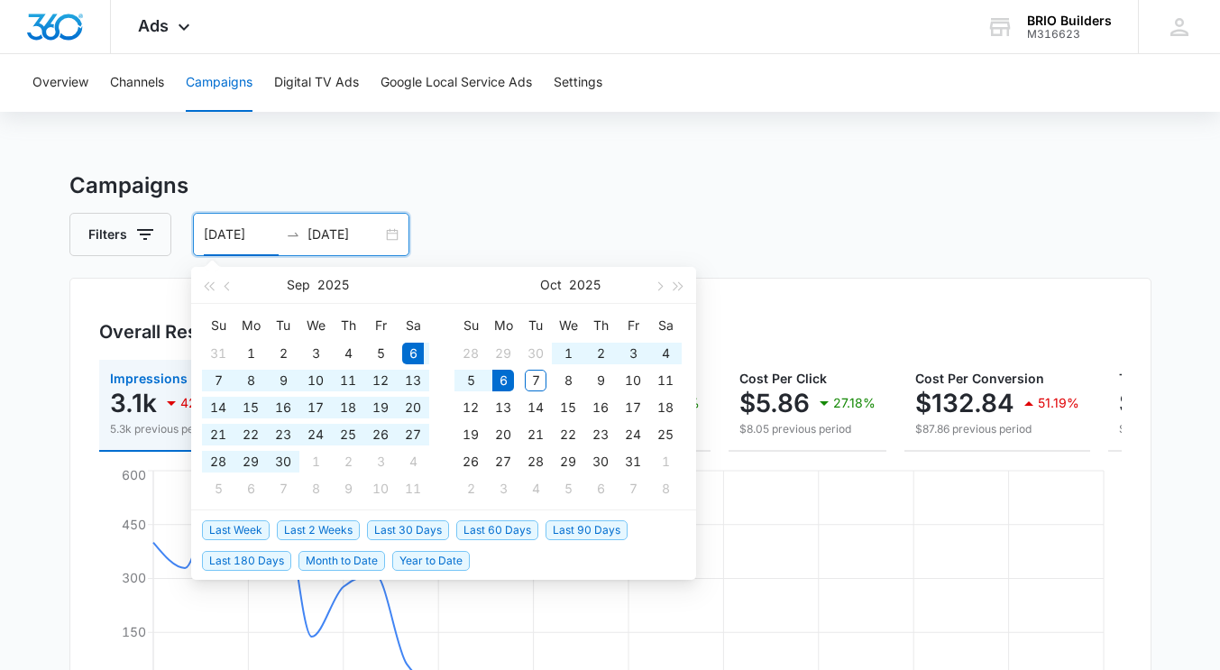
click at [490, 217] on div "Filters [DATE] [DATE]" at bounding box center [610, 234] width 1082 height 43
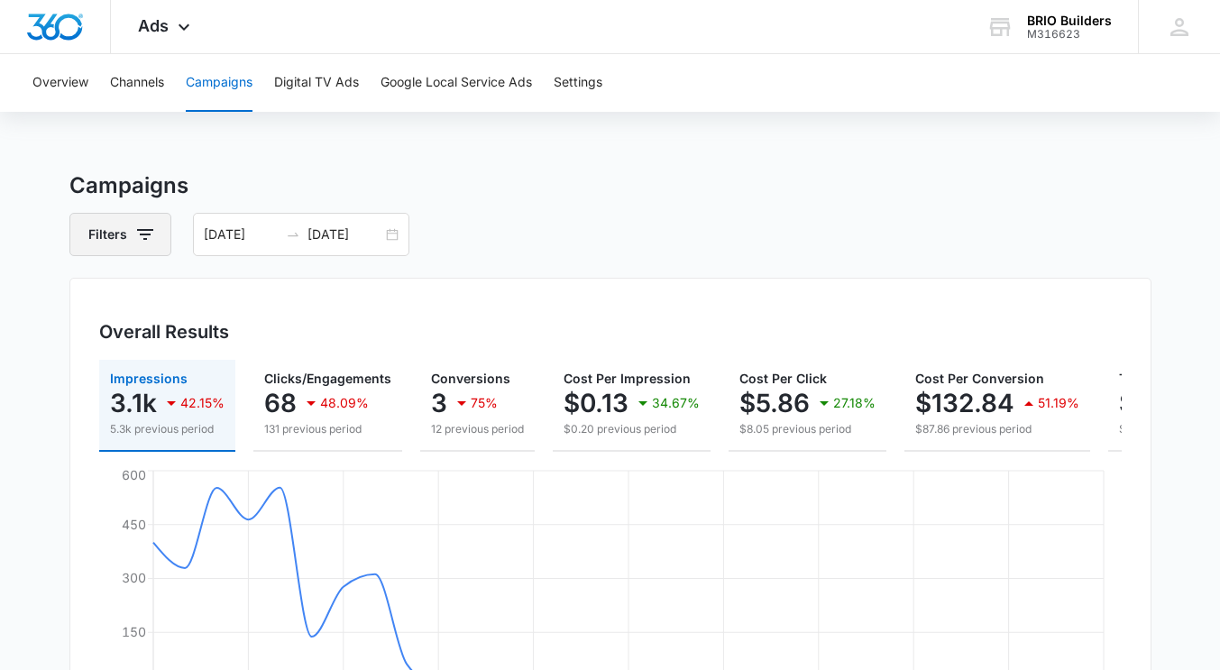
click at [145, 233] on icon "button" at bounding box center [145, 235] width 22 height 22
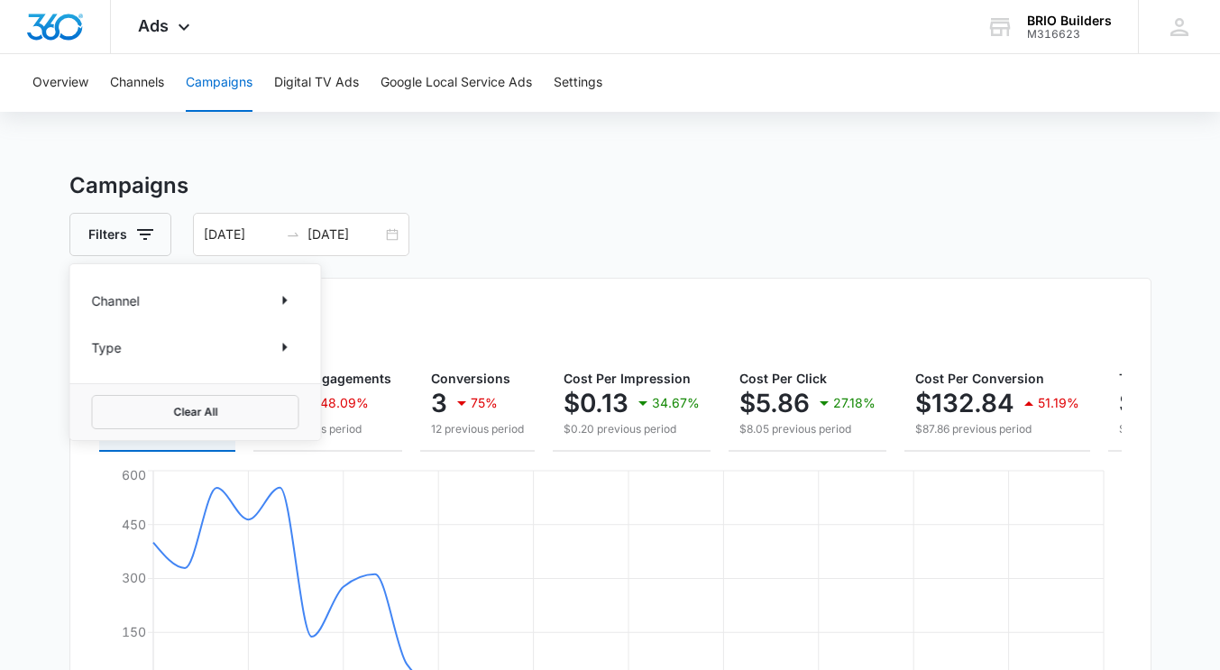
click at [137, 346] on div "Type" at bounding box center [195, 347] width 207 height 29
click at [279, 343] on icon "Show Type filters" at bounding box center [285, 347] width 22 height 22
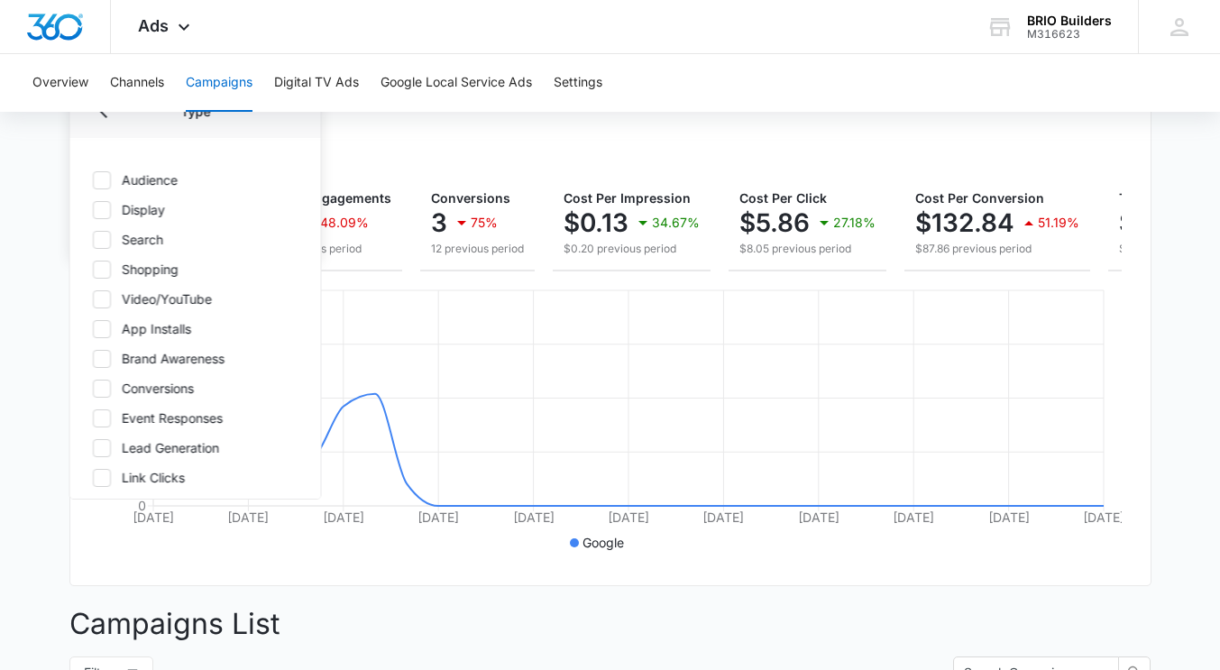
click at [105, 237] on icon at bounding box center [101, 239] width 11 height 8
click at [93, 239] on input "Search" at bounding box center [92, 239] width 1 height 1
checkbox input "true"
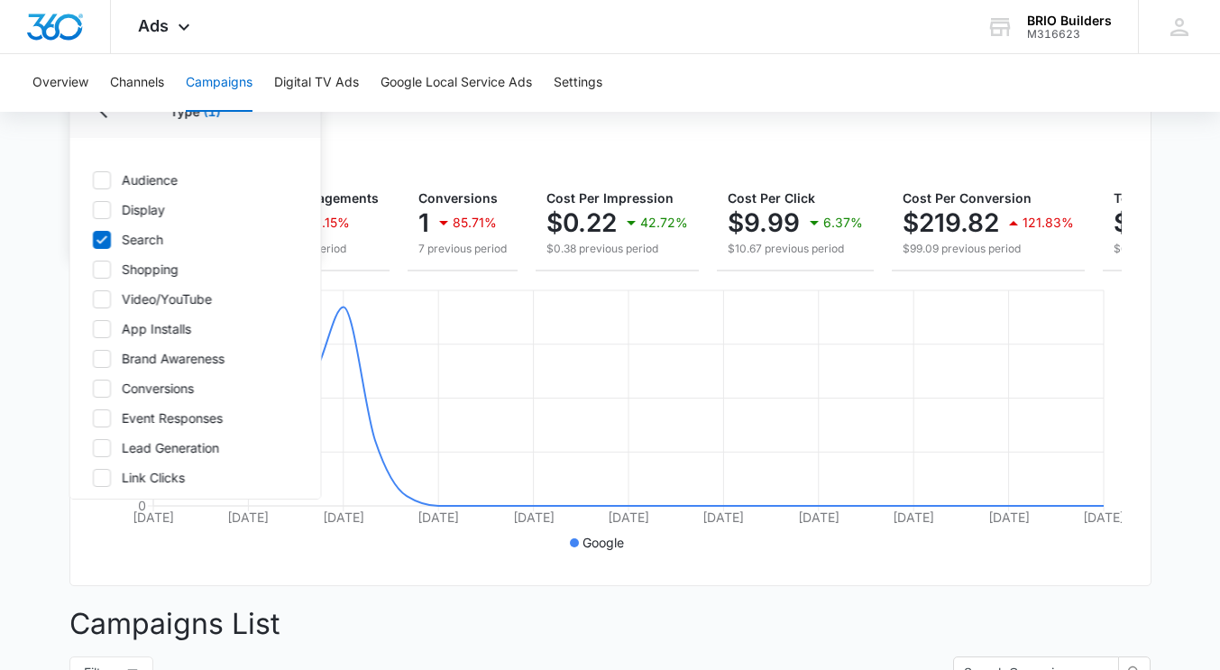
click at [496, 141] on div "Overall Results" at bounding box center [610, 151] width 1022 height 27
